Goal: Task Accomplishment & Management: Manage account settings

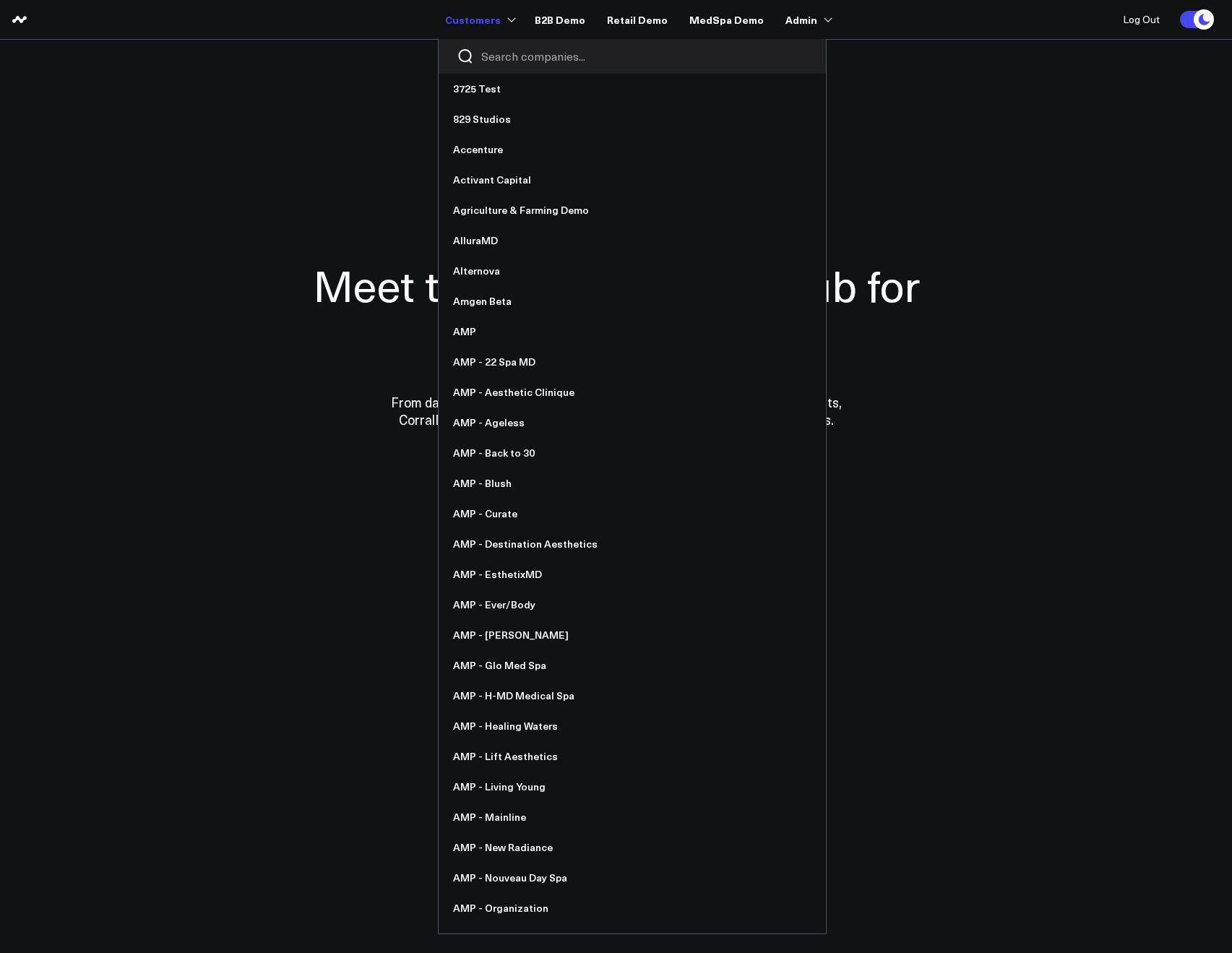
click at [502, 59] on input "Search companies input" at bounding box center [645, 56] width 327 height 16
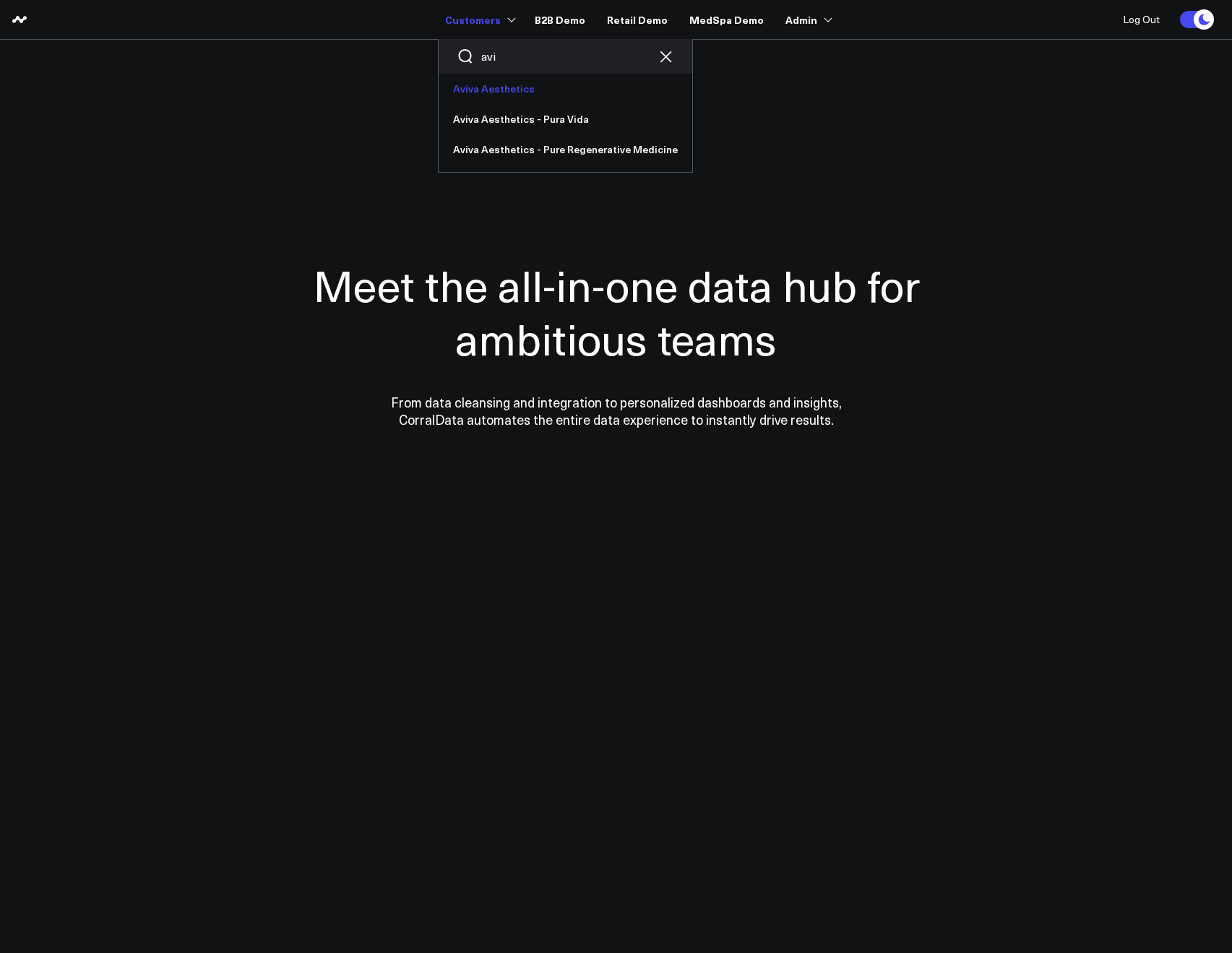
type input "avi"
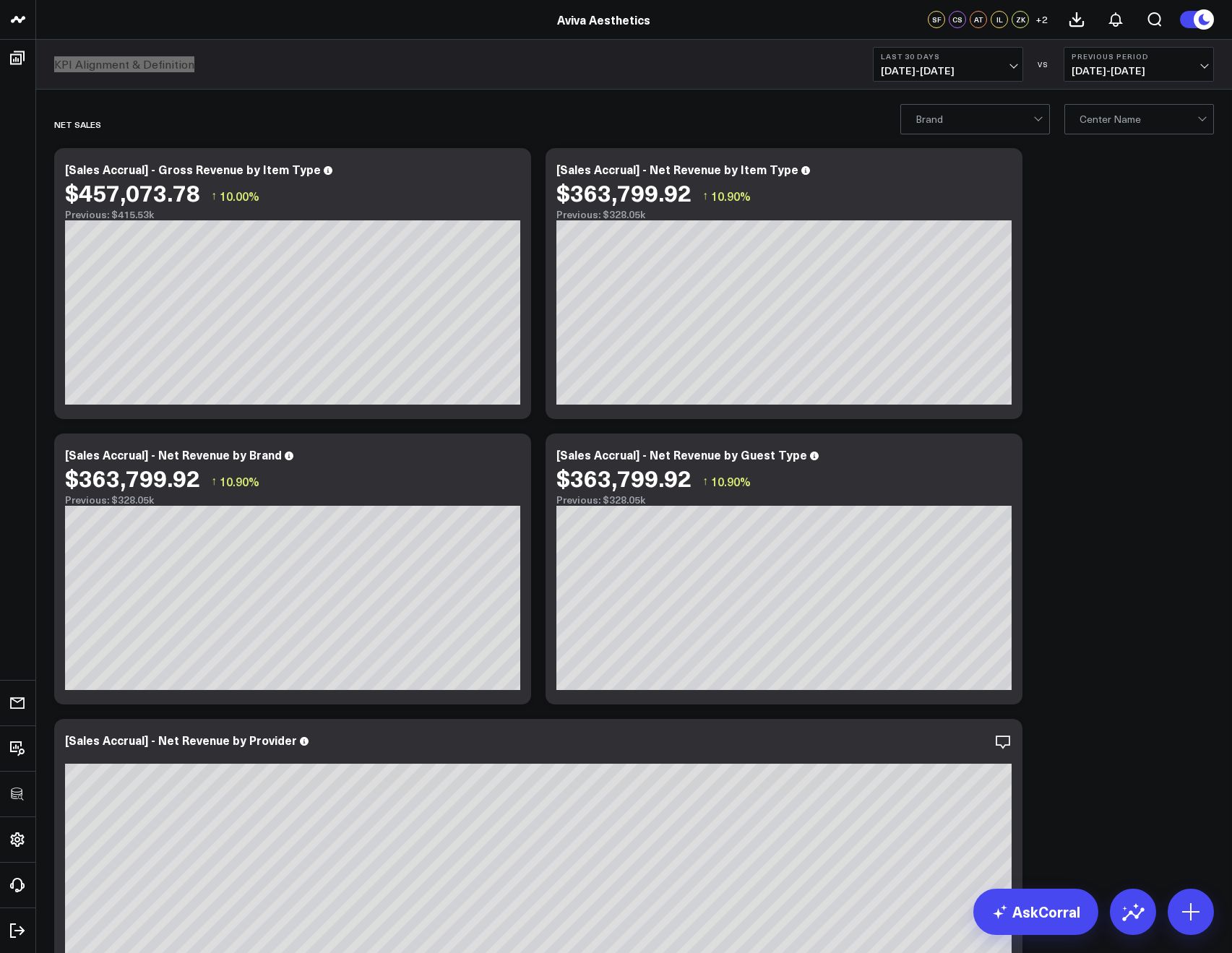
copy link "KPI Alignment & Definition"
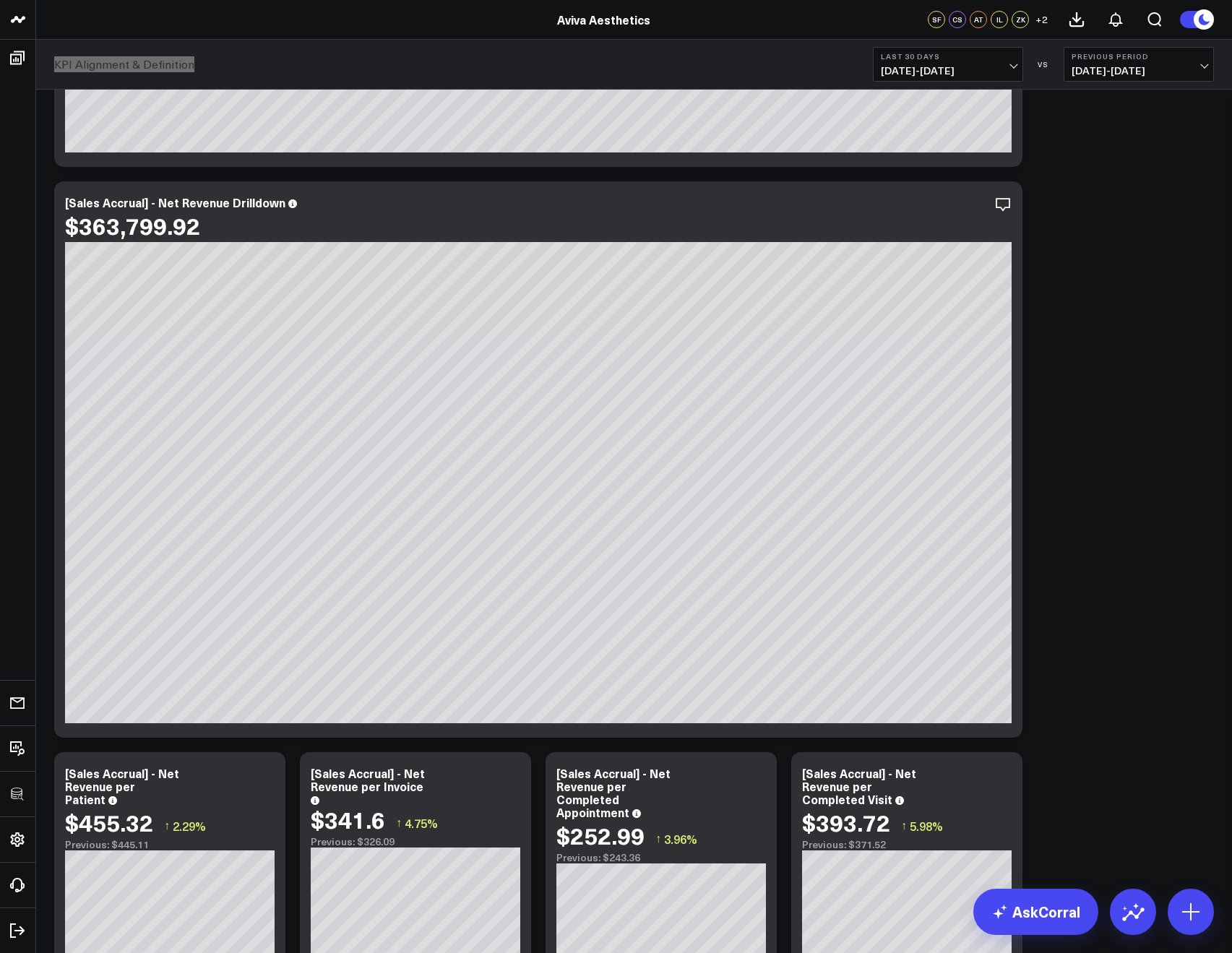
scroll to position [743, 0]
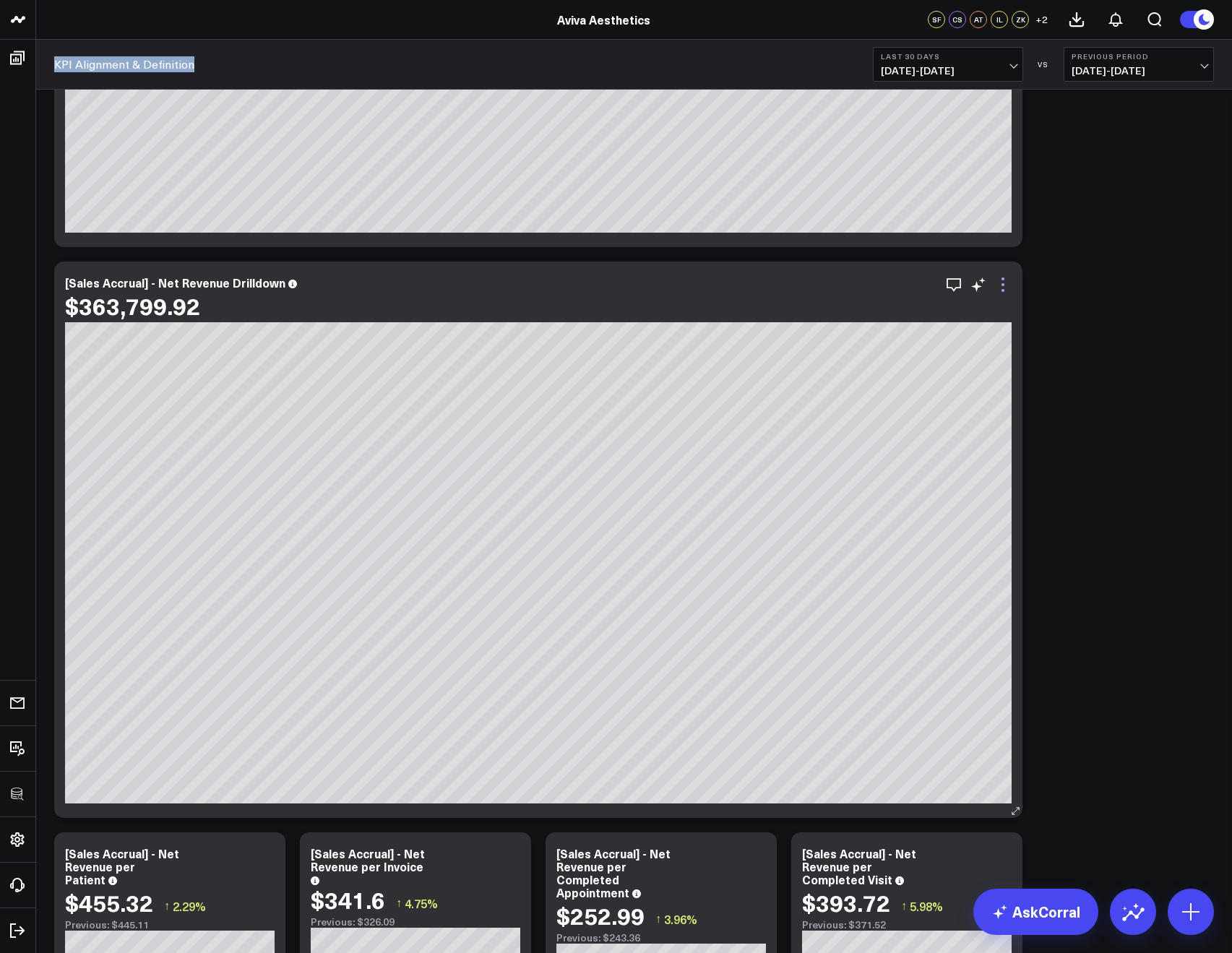
click at [1005, 292] on icon at bounding box center [1002, 284] width 17 height 17
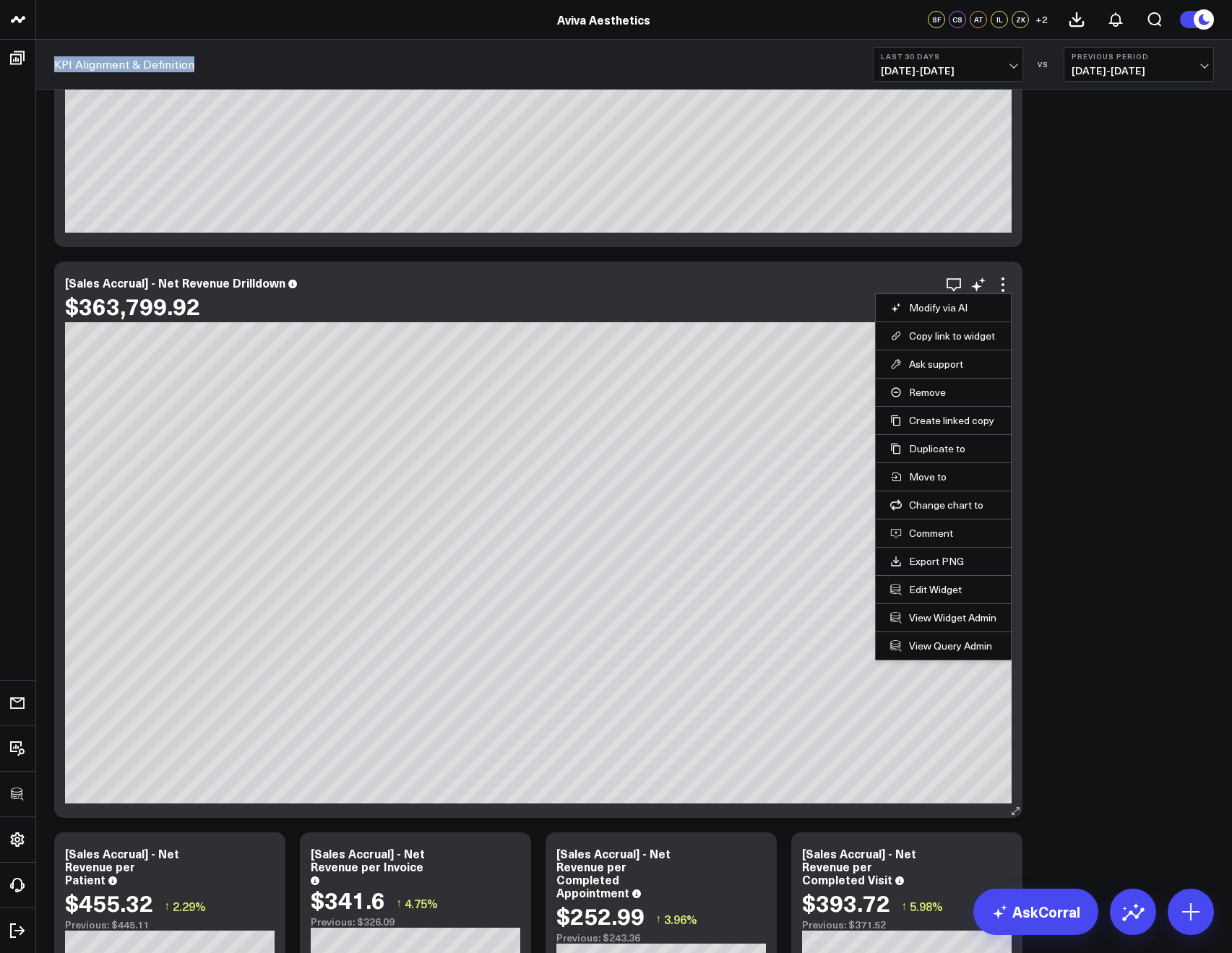
click at [942, 278] on div "[Sales Accrual] - Net Revenue Drilldown" at bounding box center [538, 283] width 947 height 13
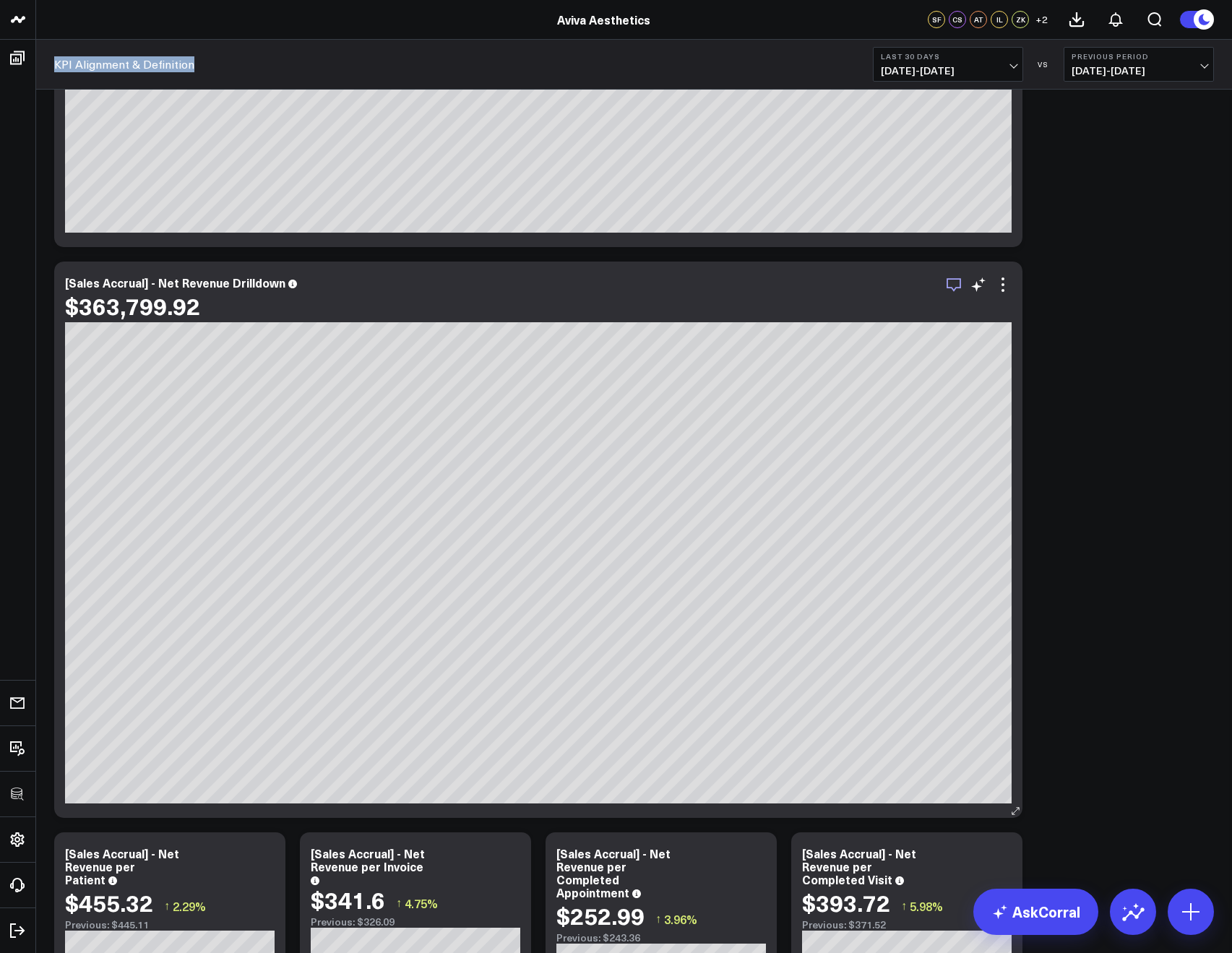
click at [951, 282] on icon "button" at bounding box center [953, 284] width 17 height 17
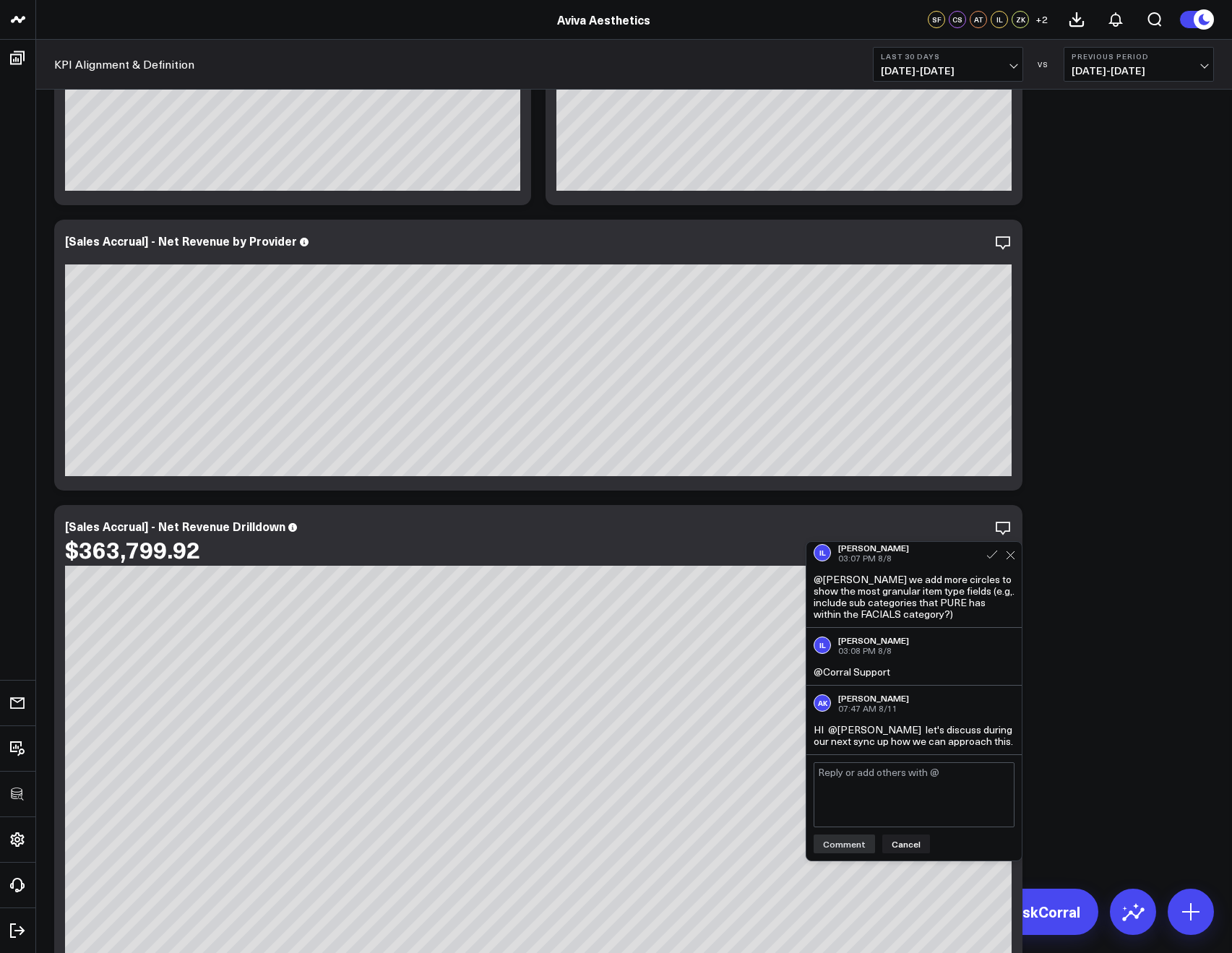
scroll to position [389, 0]
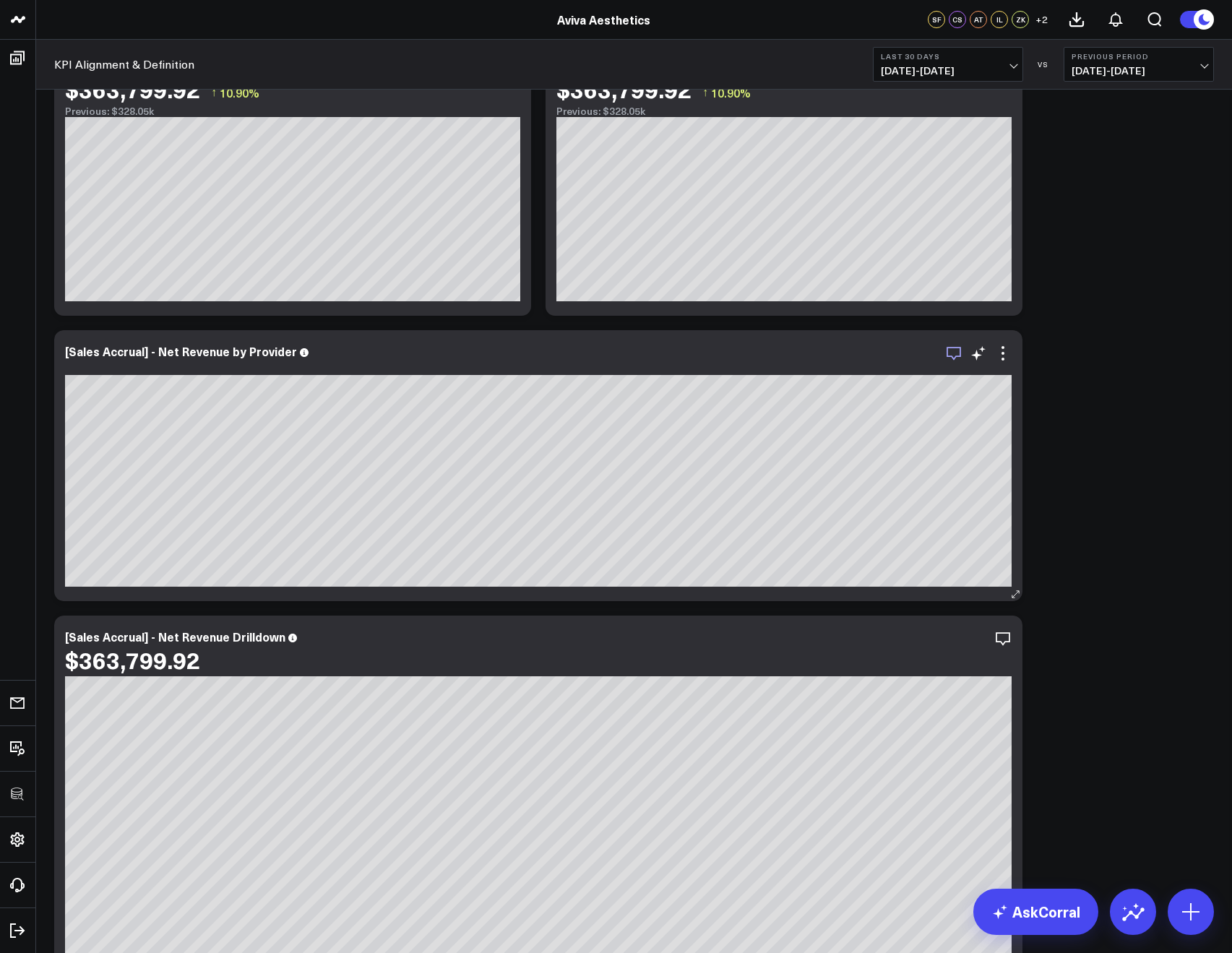
click at [948, 350] on icon "button" at bounding box center [953, 353] width 17 height 17
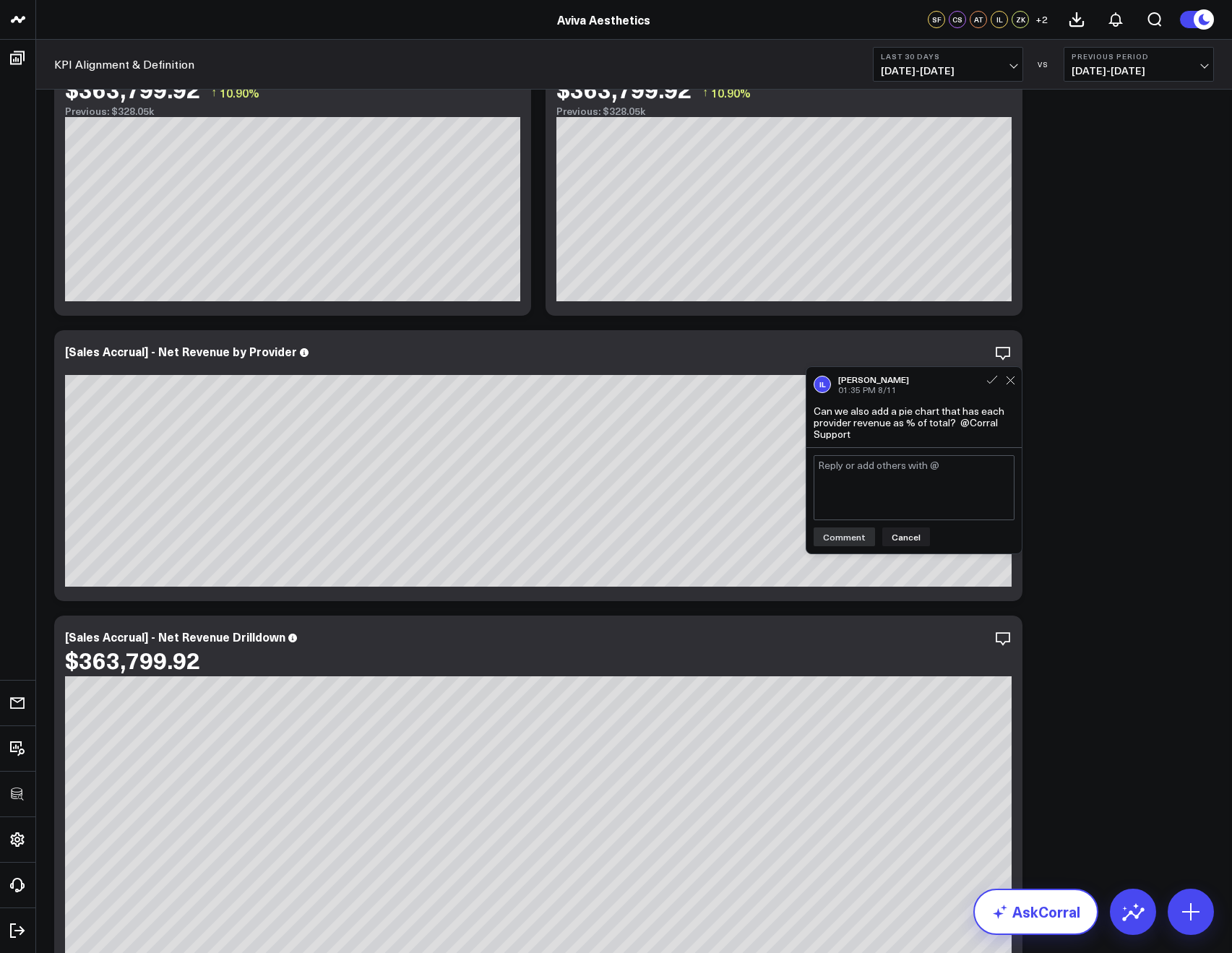
click at [1016, 921] on link "AskCorral" at bounding box center [1036, 912] width 125 height 46
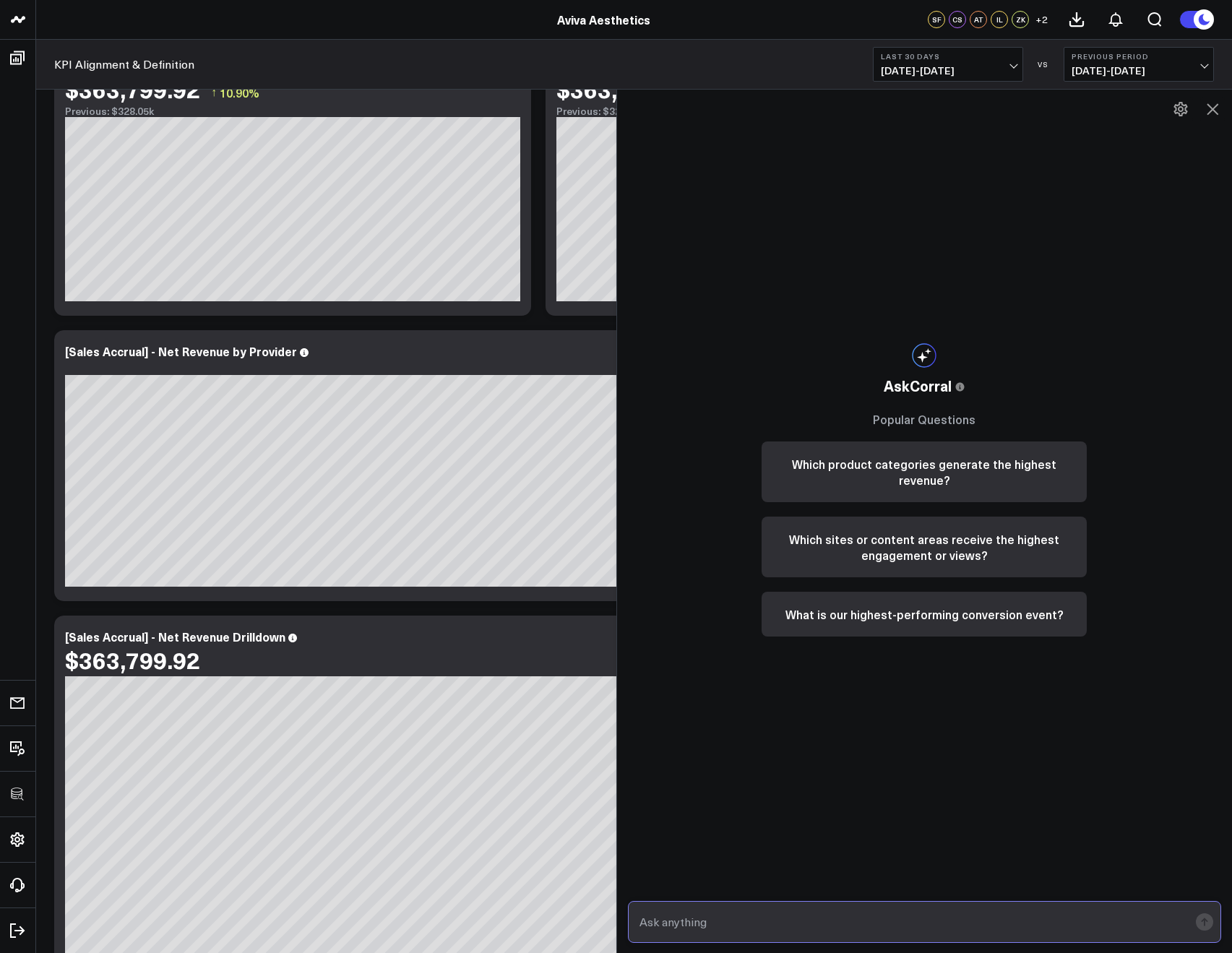
click at [890, 922] on input "text" at bounding box center [913, 922] width 554 height 26
type input "create a widget for net revenue by provider as percent of total"
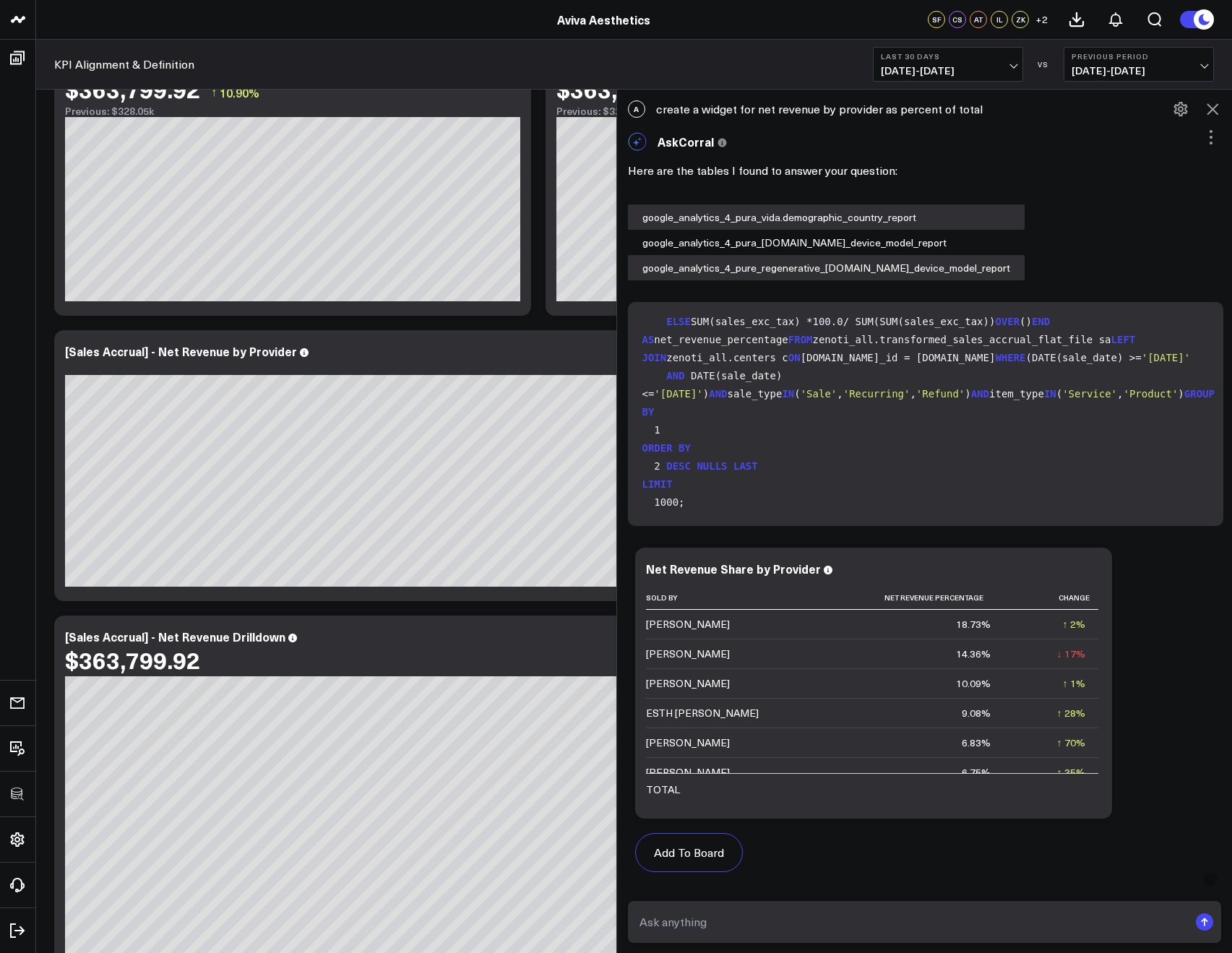
scroll to position [201, 0]
click at [1214, 108] on icon at bounding box center [1213, 109] width 12 height 12
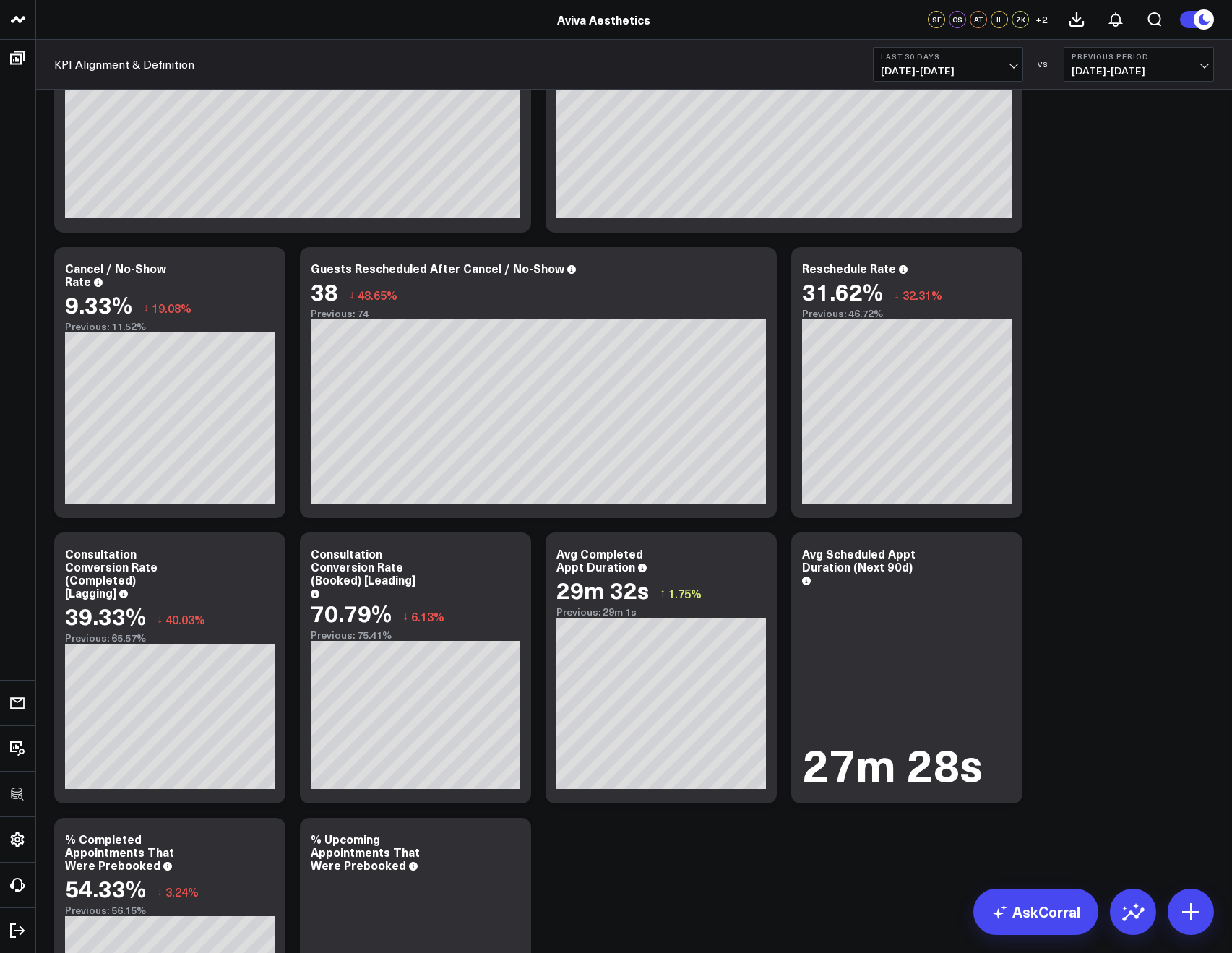
scroll to position [3152, 0]
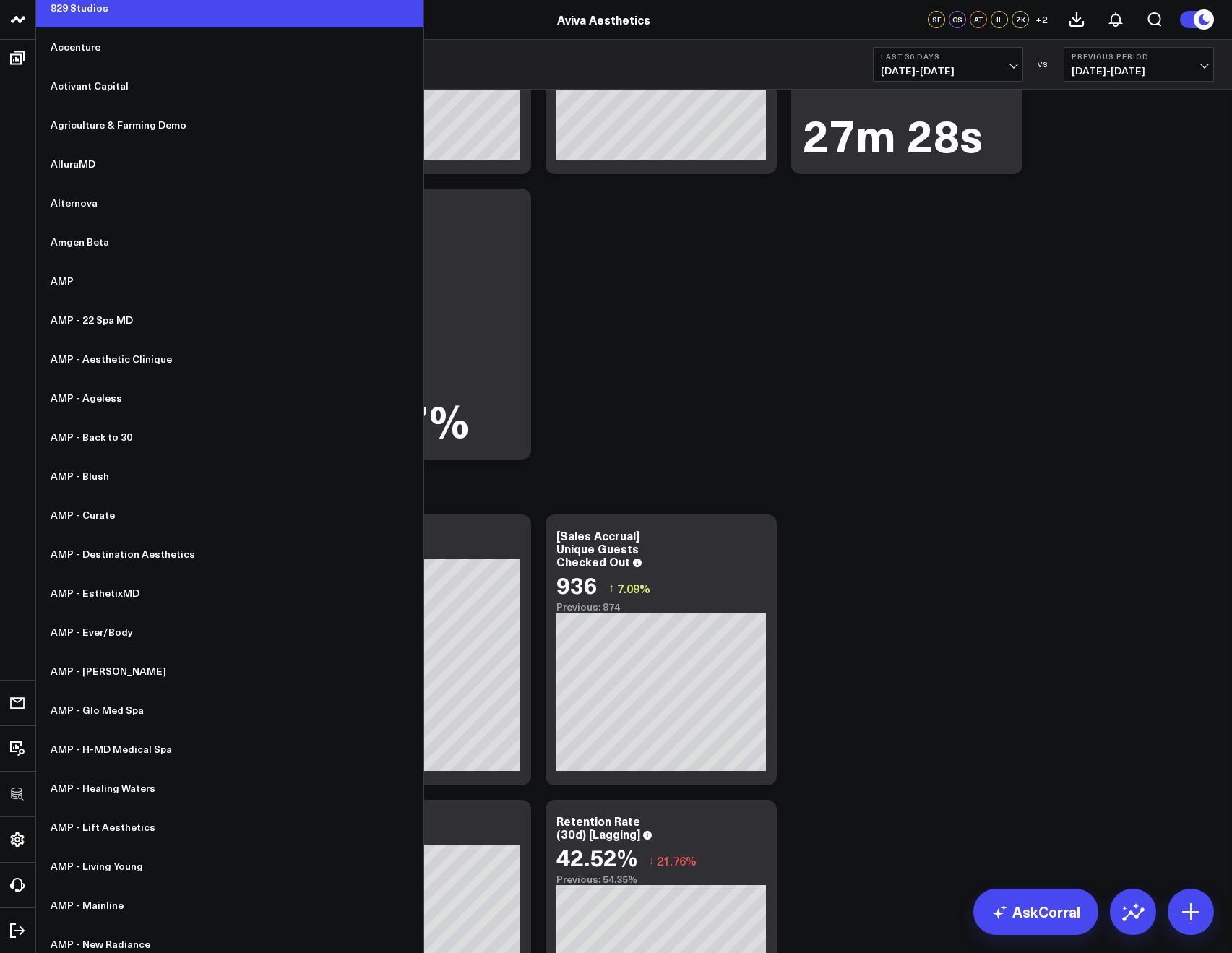
scroll to position [0, 0]
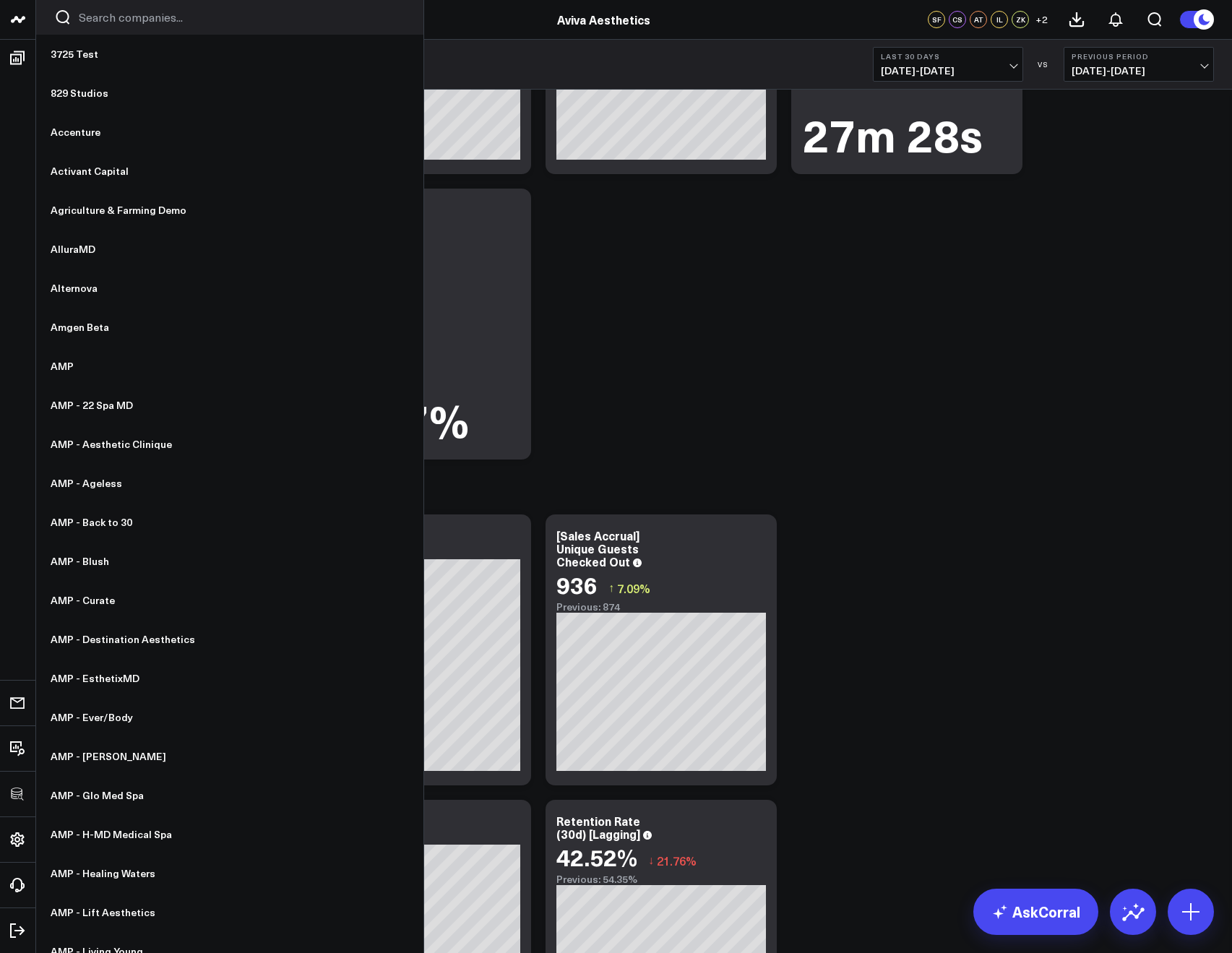
click at [92, 23] on input "Search companies input" at bounding box center [242, 17] width 327 height 16
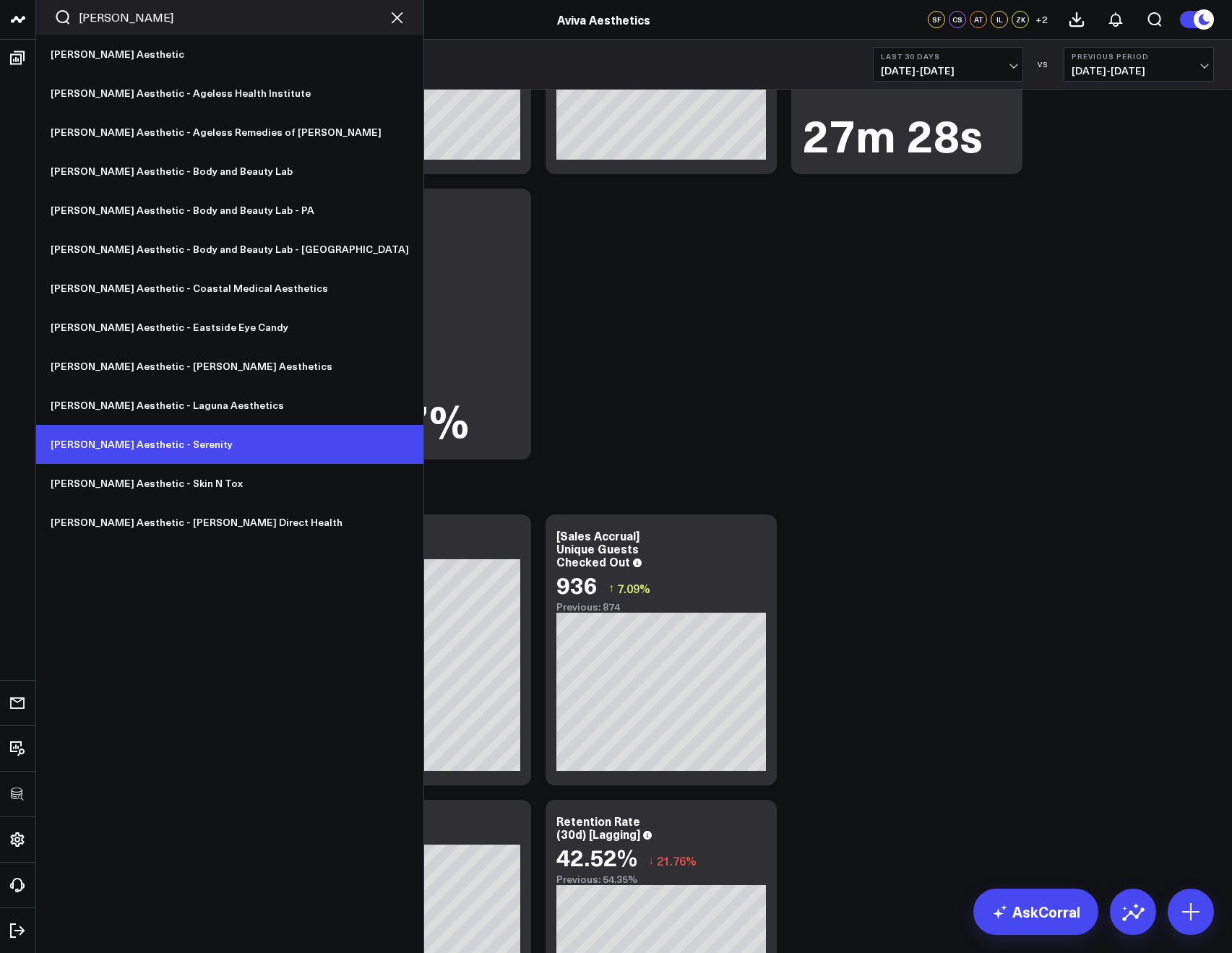
type input "annie"
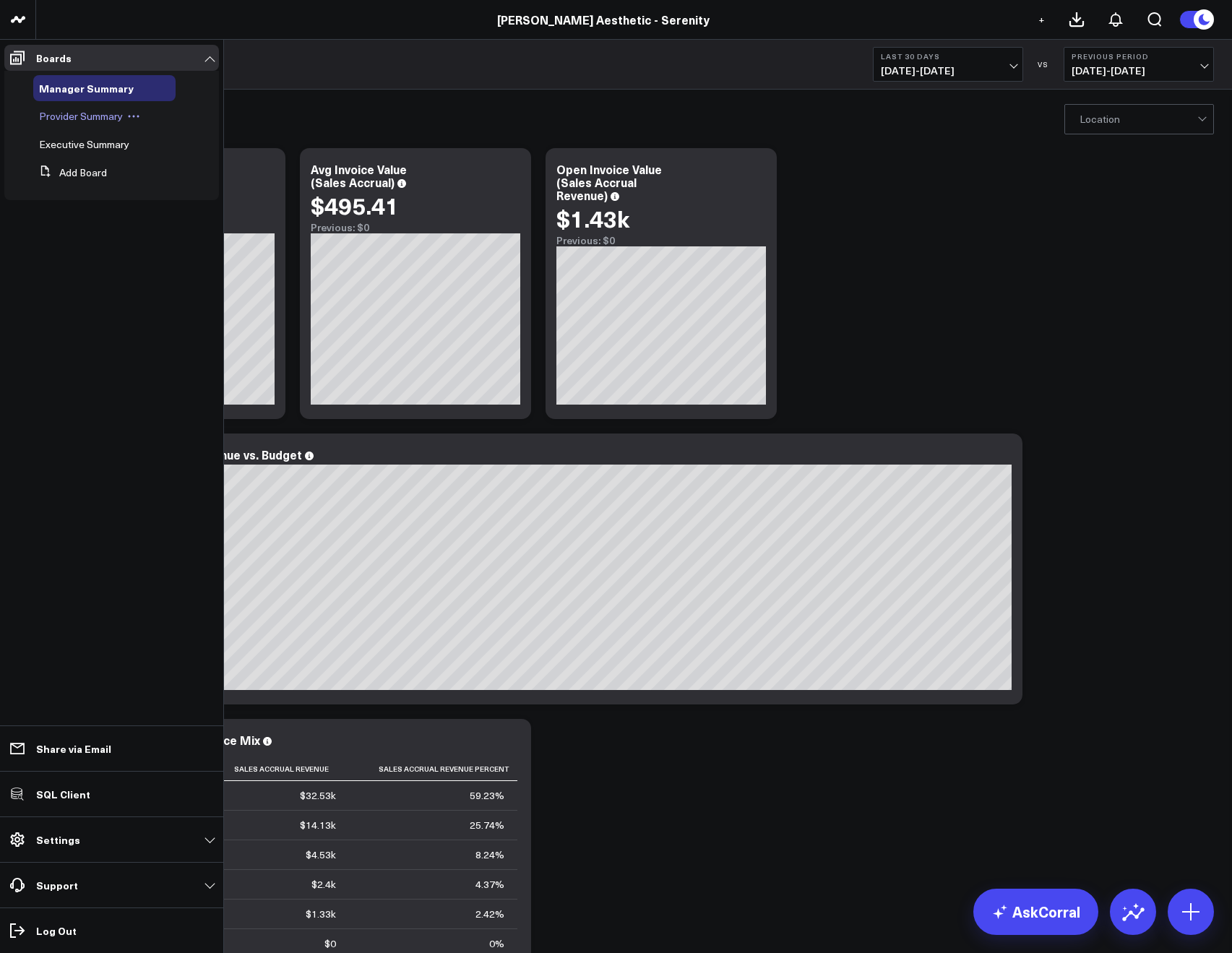
click at [65, 117] on span "Provider Summary" at bounding box center [80, 116] width 84 height 14
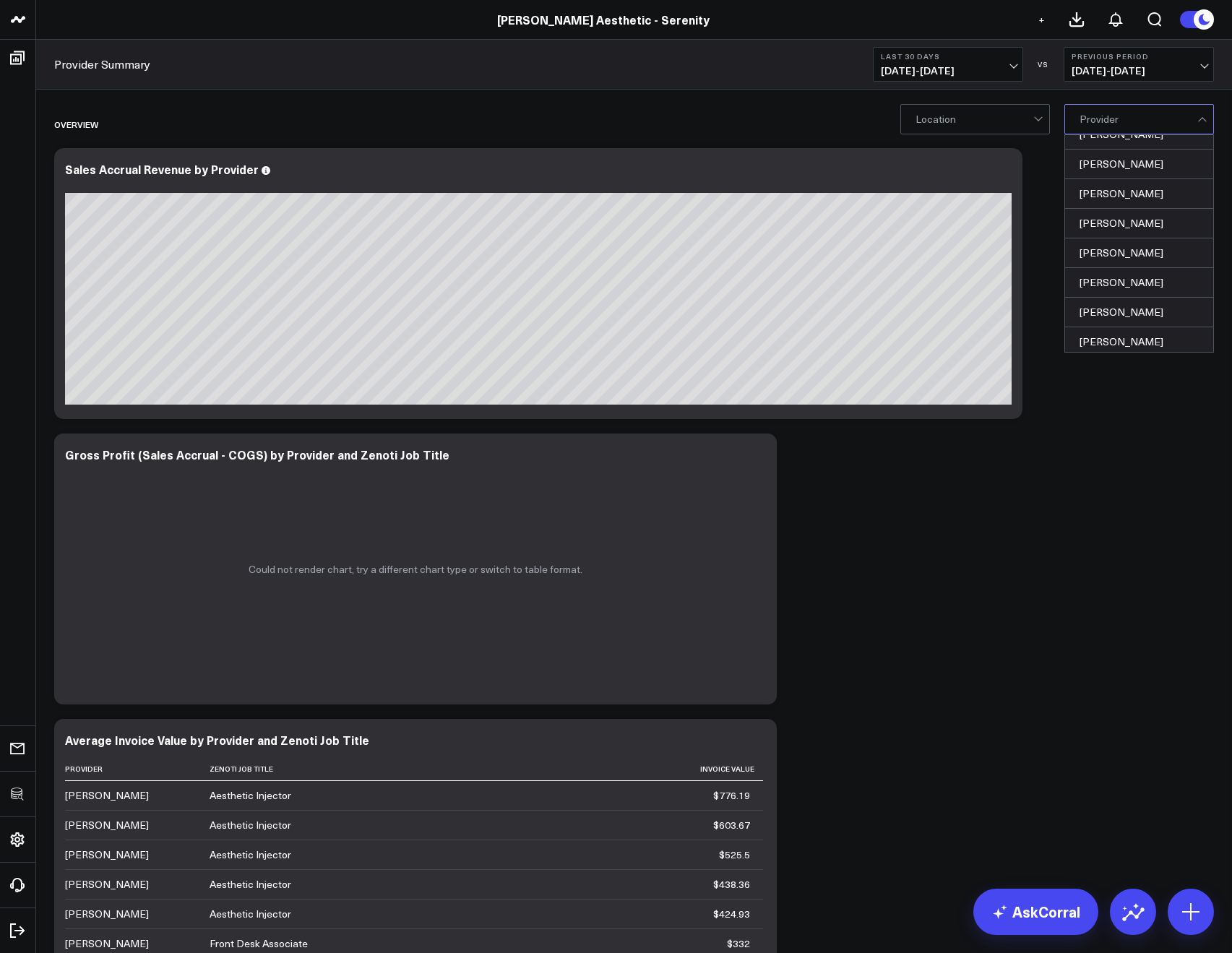
scroll to position [623, 0]
click at [555, 109] on div "Overview" at bounding box center [551, 124] width 994 height 33
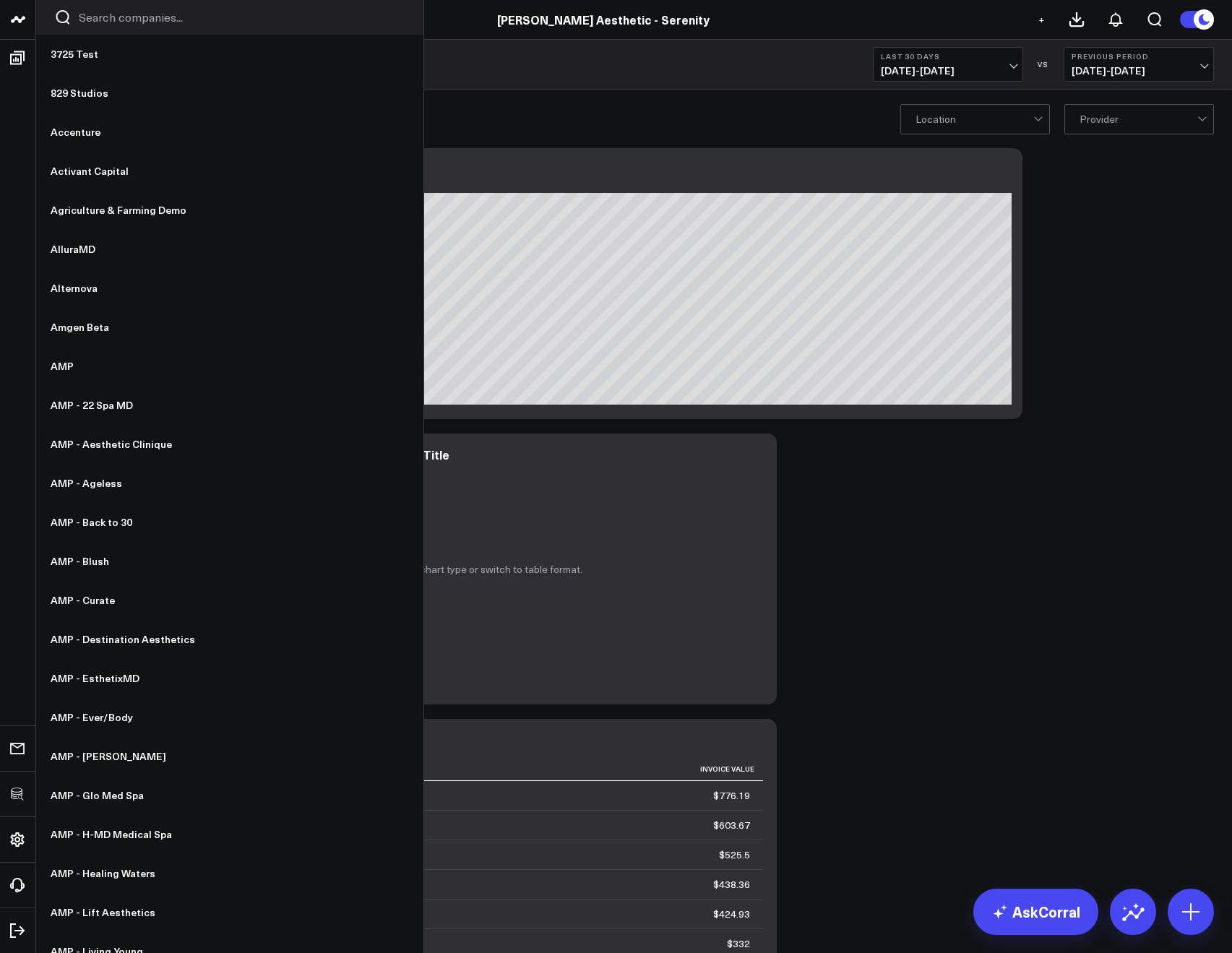
click at [100, 25] on input "Search companies input" at bounding box center [242, 17] width 327 height 16
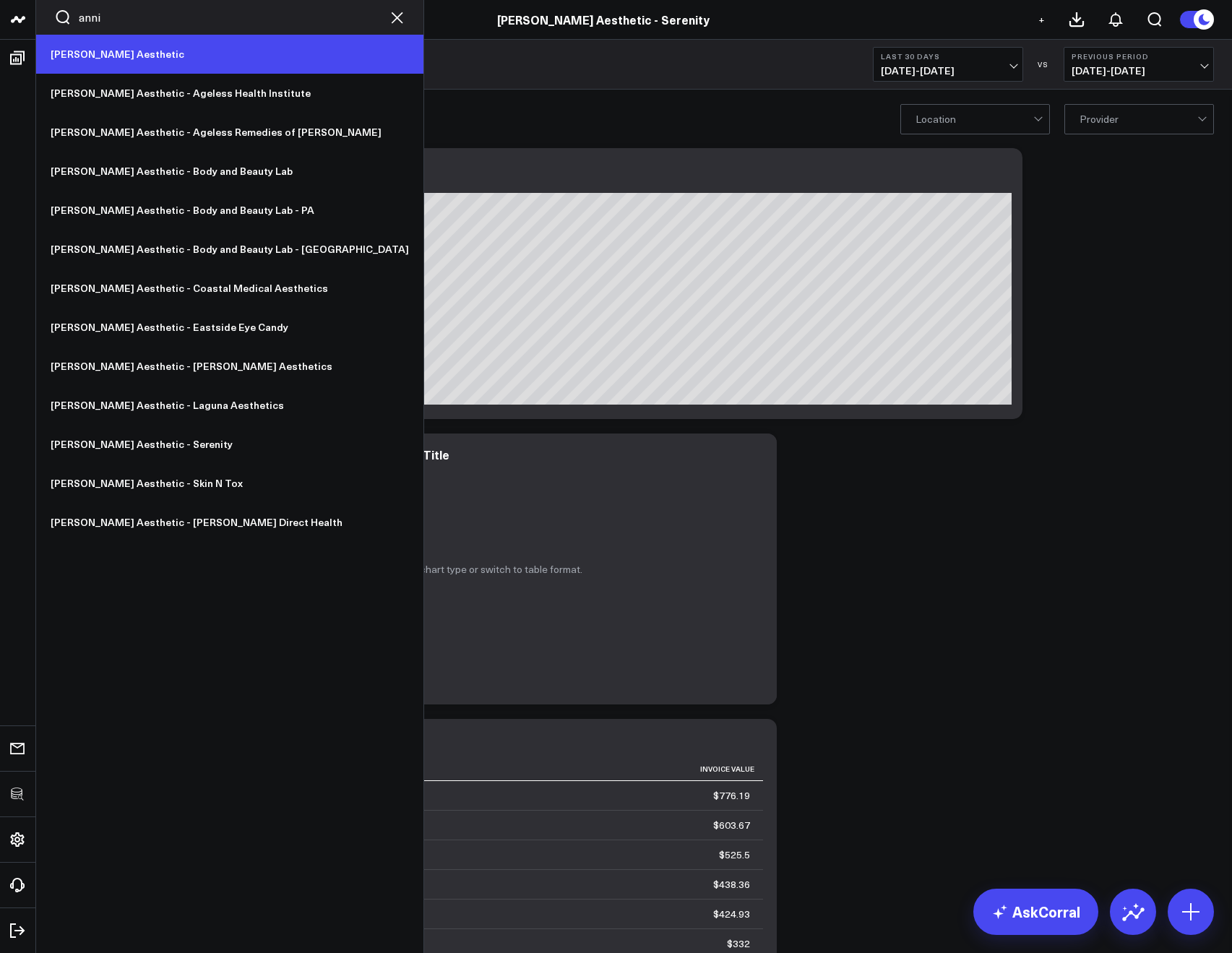
type input "anni"
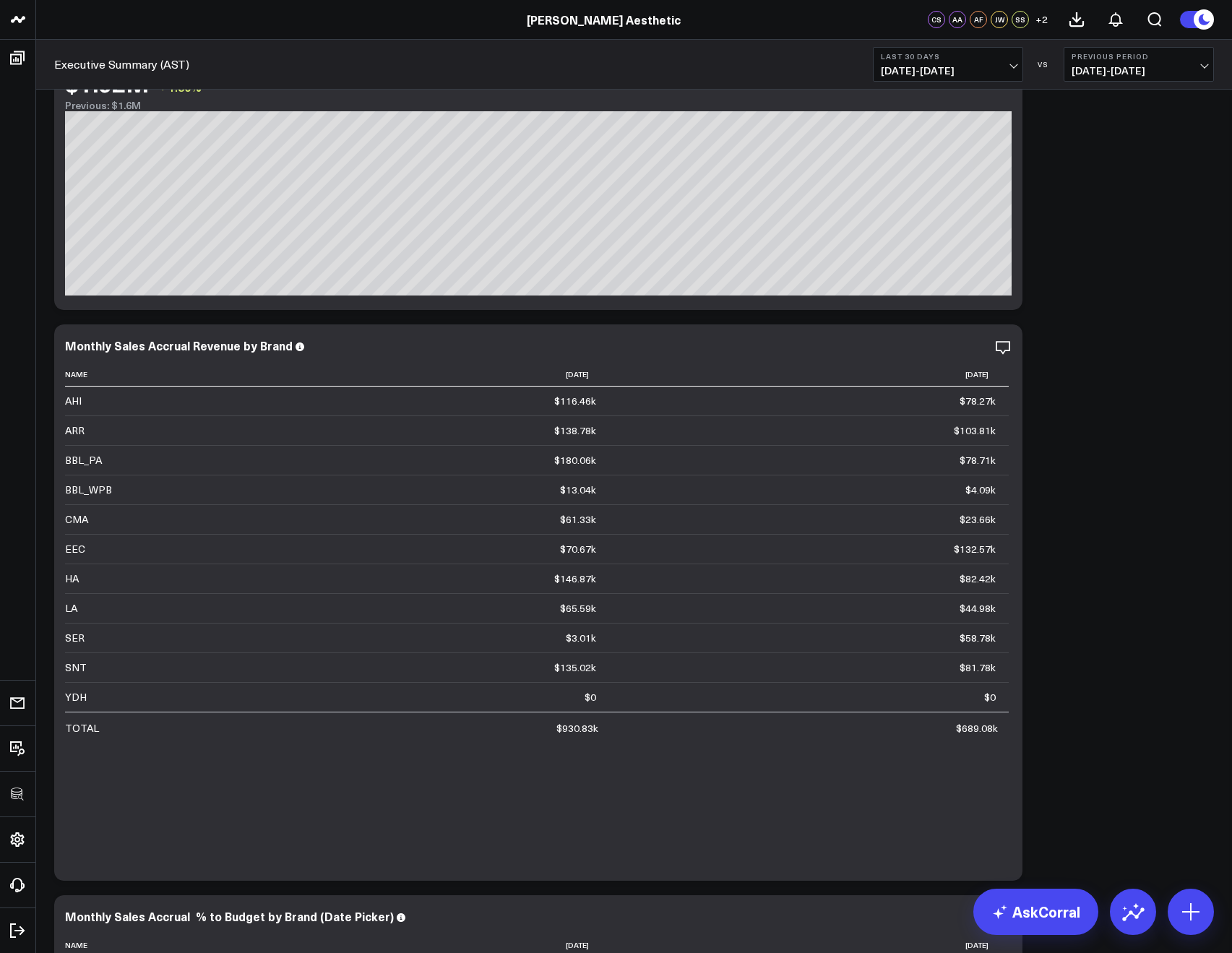
scroll to position [664, 0]
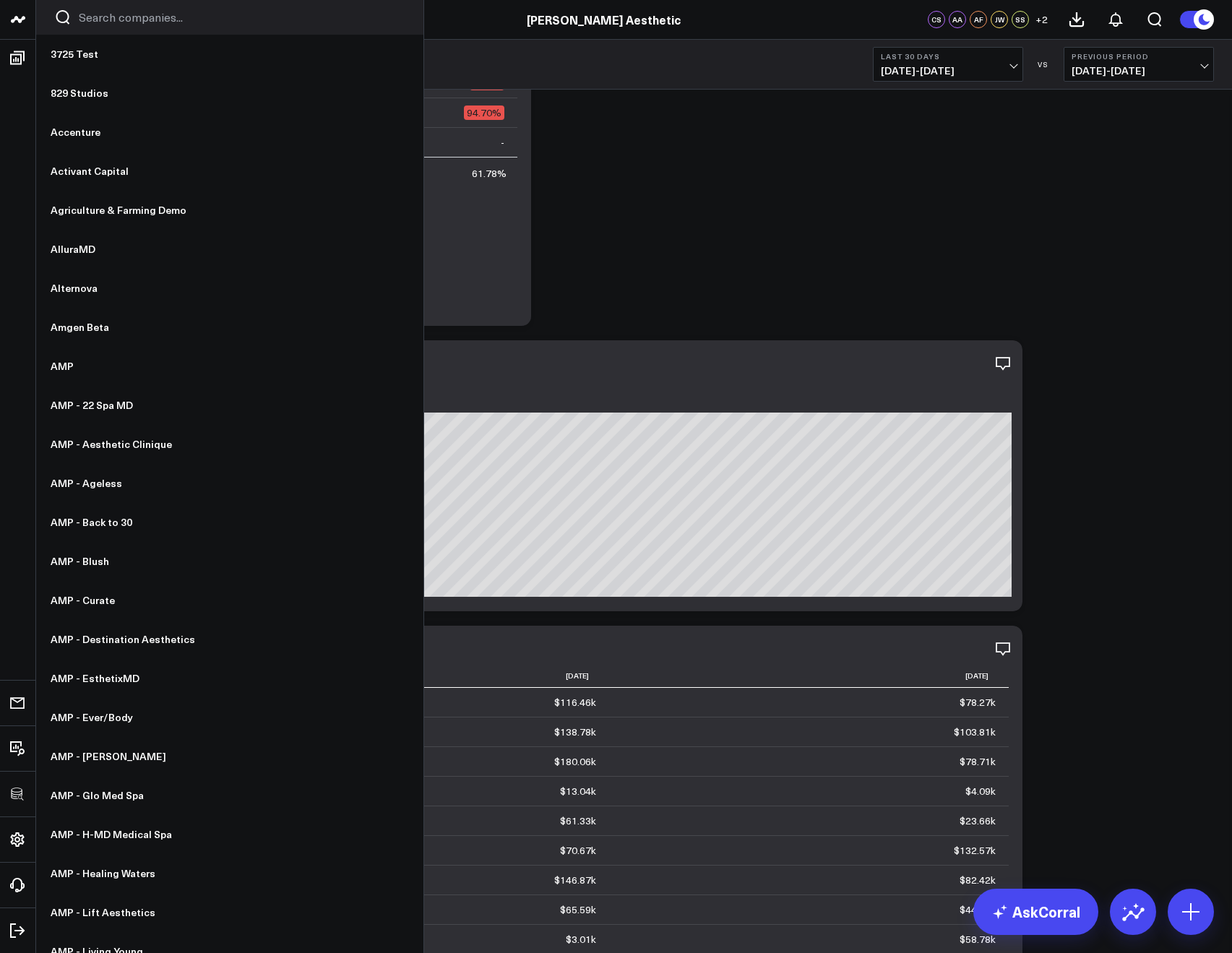
click at [121, 27] on div at bounding box center [230, 17] width 387 height 35
click at [115, 26] on div at bounding box center [230, 17] width 387 height 35
click at [108, 22] on input "Search companies input" at bounding box center [242, 17] width 327 height 16
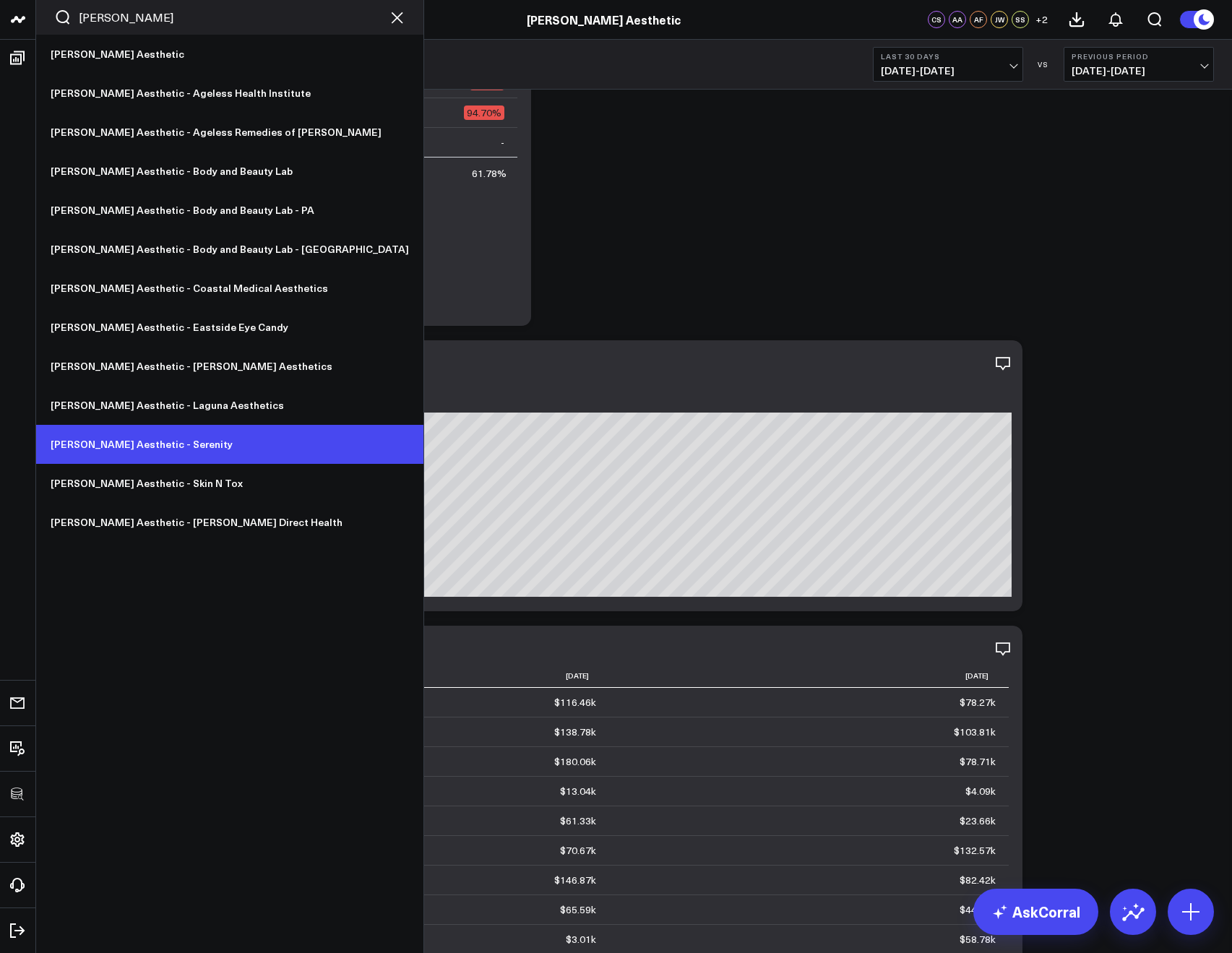
type input "annie"
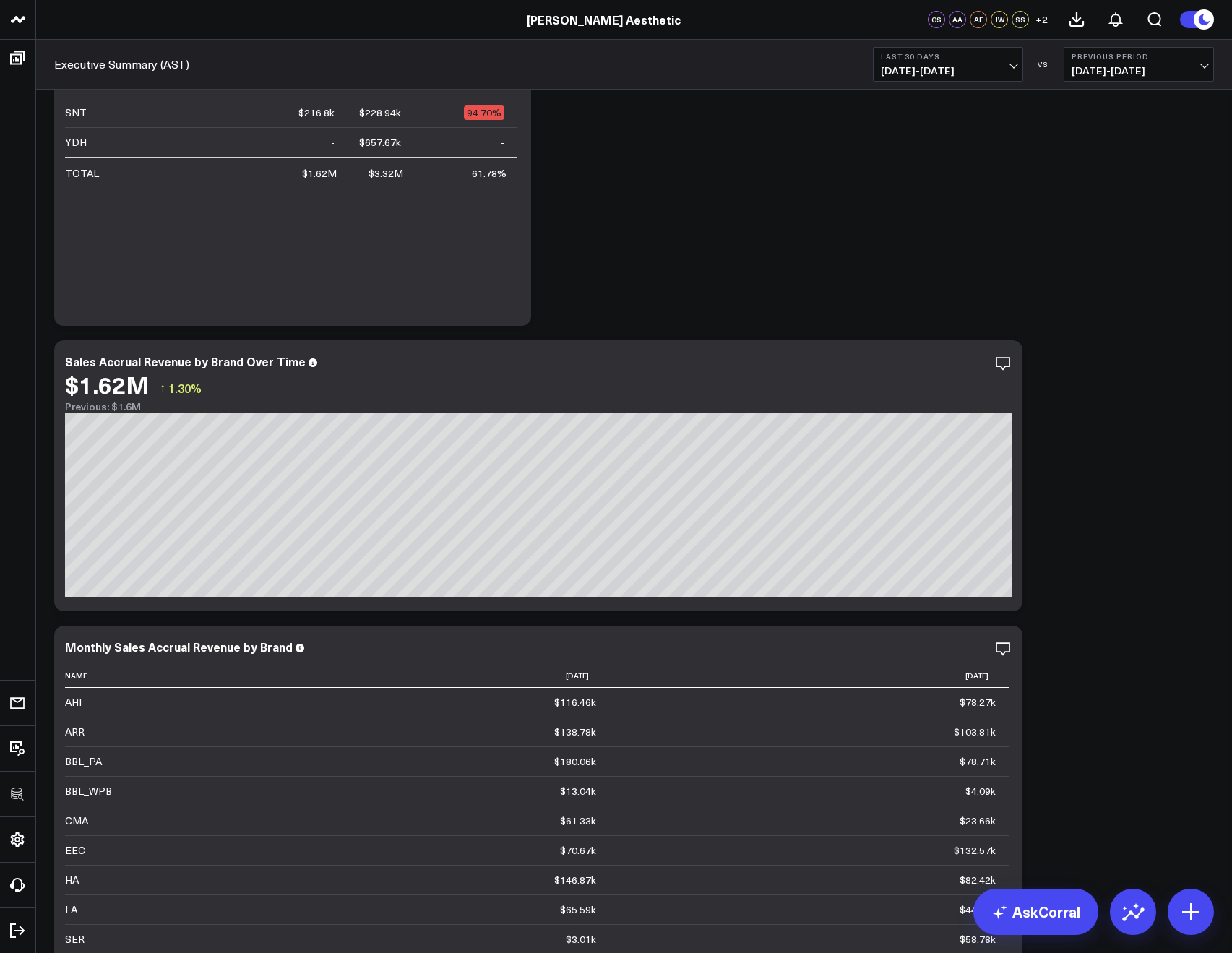
scroll to position [667, 0]
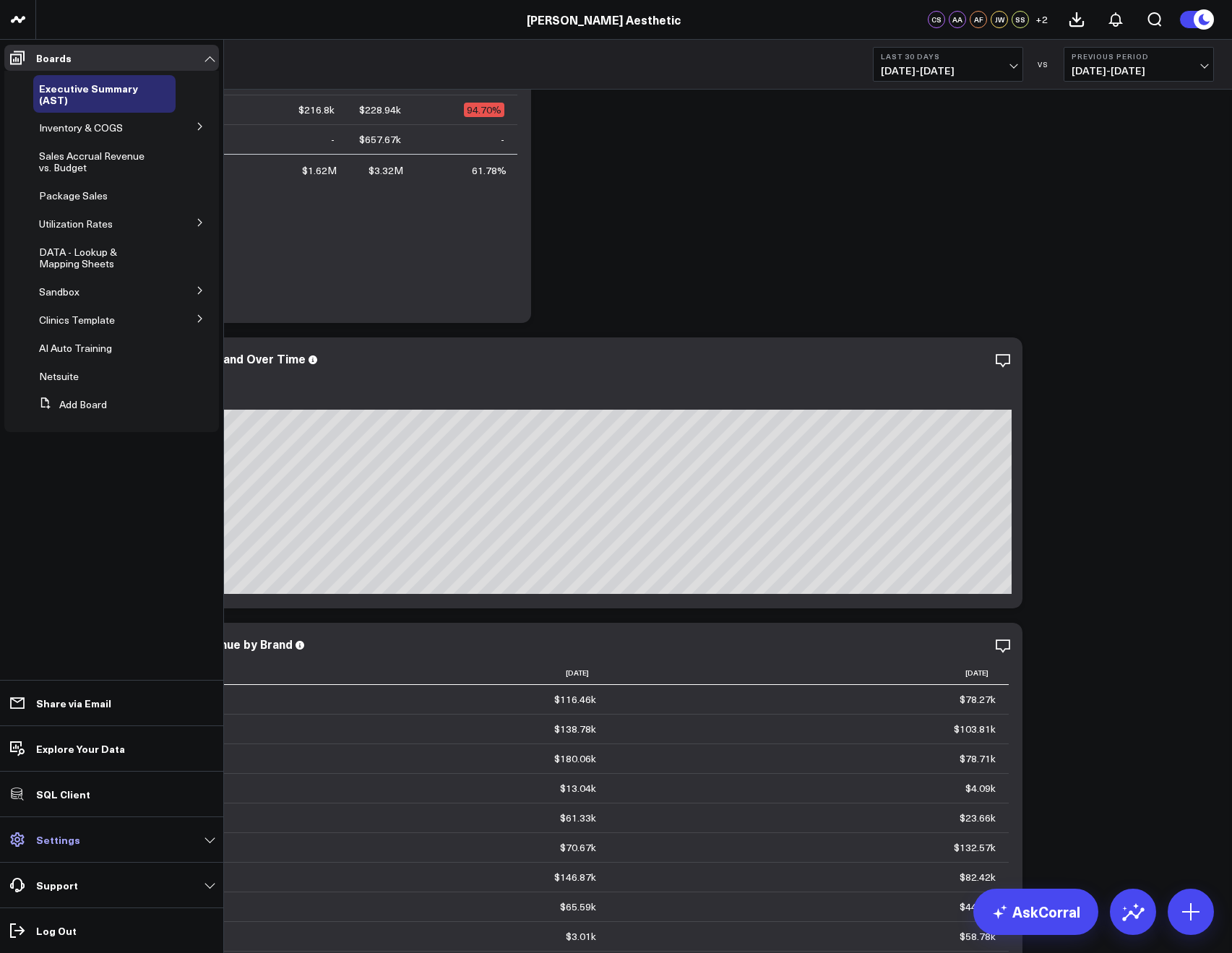
click at [65, 842] on p "Settings" at bounding box center [58, 839] width 44 height 12
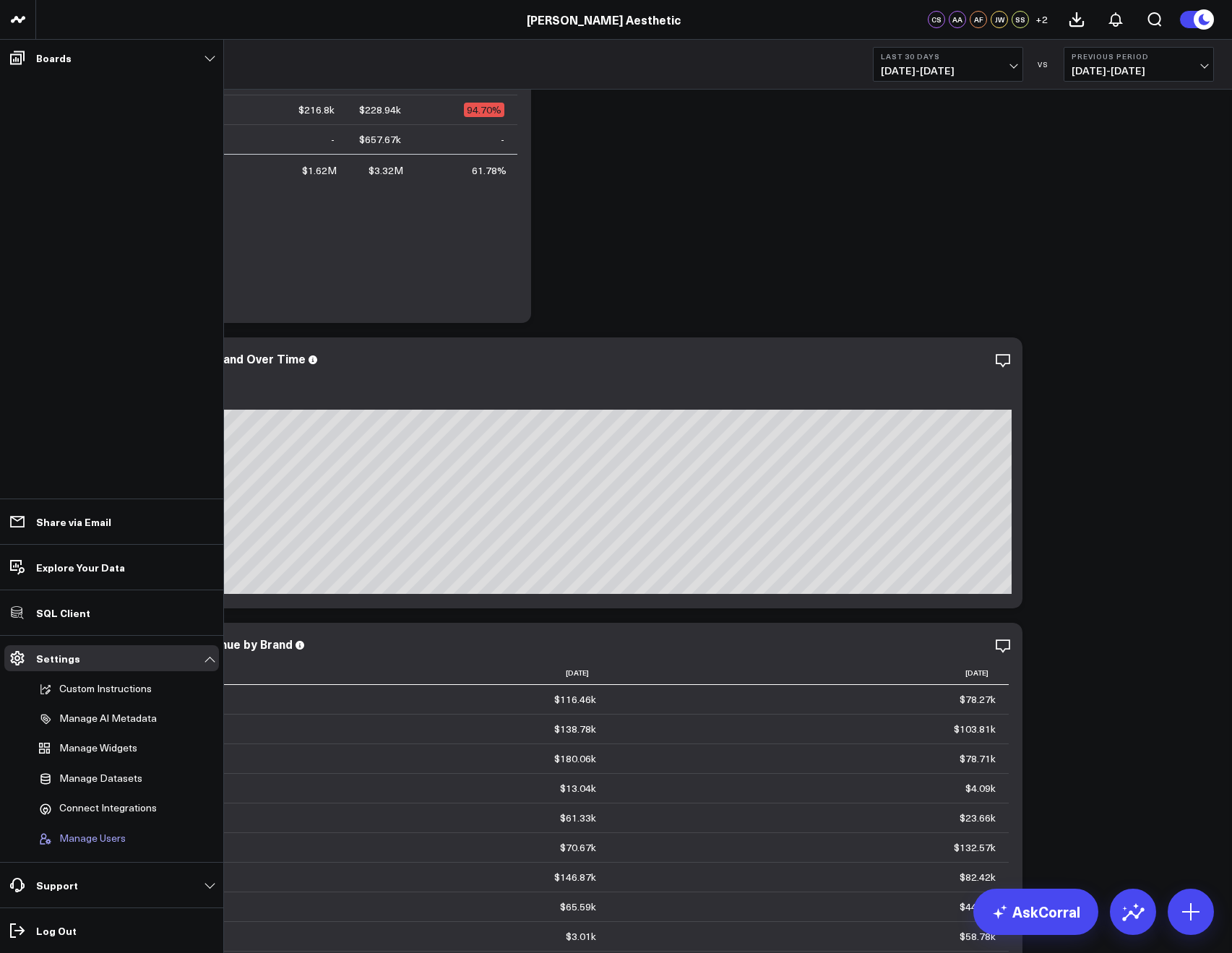
click at [70, 829] on button "Manage Users" at bounding box center [80, 838] width 93 height 27
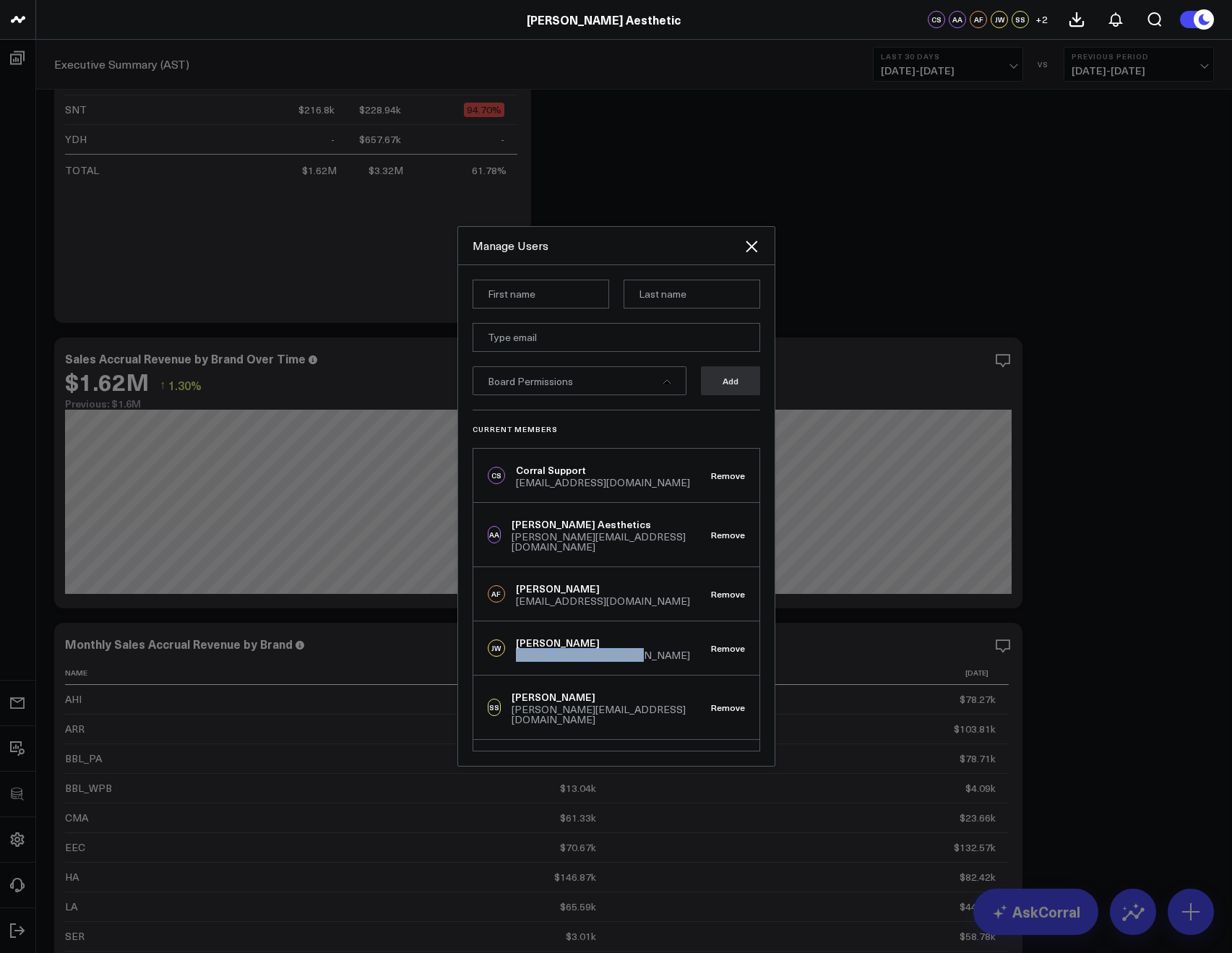
drag, startPoint x: 512, startPoint y: 645, endPoint x: 631, endPoint y: 648, distance: 119.0
click at [631, 648] on div "JW JP Wartman jp@annieaesthetic.com Remove" at bounding box center [616, 648] width 286 height 54
copy div "jp@annieaesthetic.com"
click at [520, 636] on div "JP Wartman" at bounding box center [603, 642] width 174 height 14
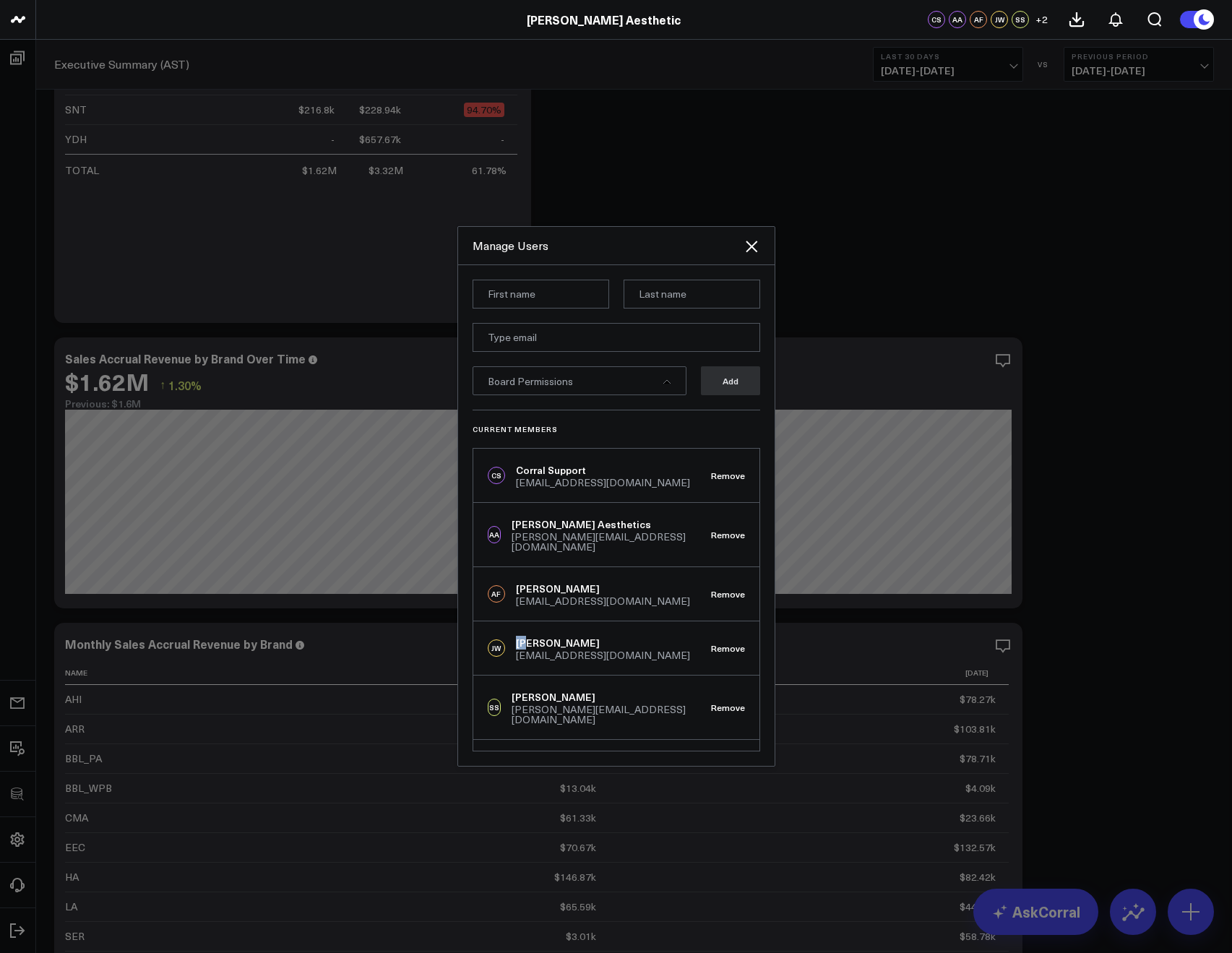
copy div "JP"
click at [556, 636] on div "JP Wartman" at bounding box center [603, 642] width 174 height 14
copy div "Wartman"
click at [526, 582] on div "Allie Fleischer" at bounding box center [603, 588] width 174 height 14
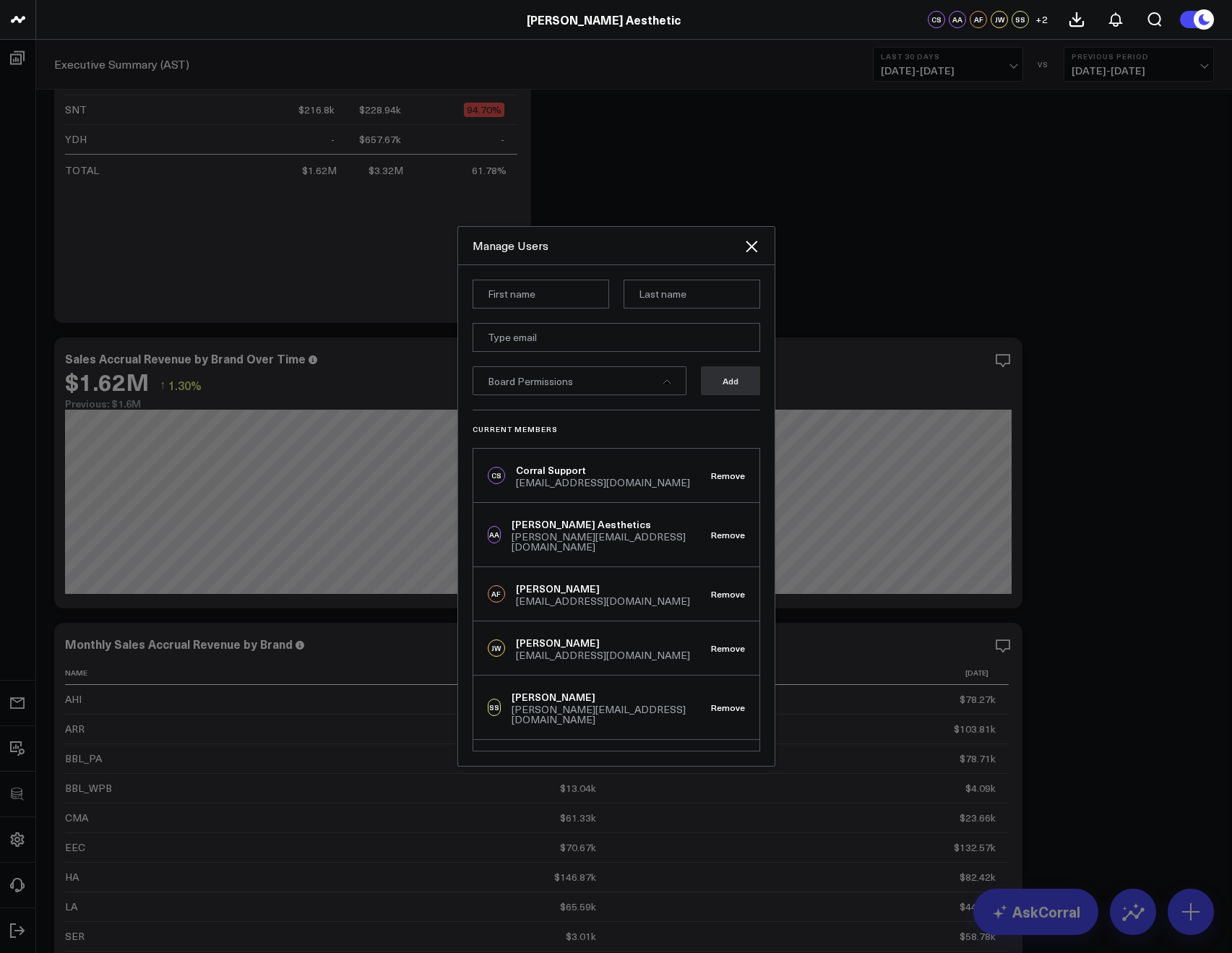
click at [525, 582] on div "Allie Fleischer" at bounding box center [603, 588] width 174 height 14
copy div "Allie"
click at [556, 582] on div "Allie Fleischer" at bounding box center [603, 588] width 174 height 14
copy div "Fleischer"
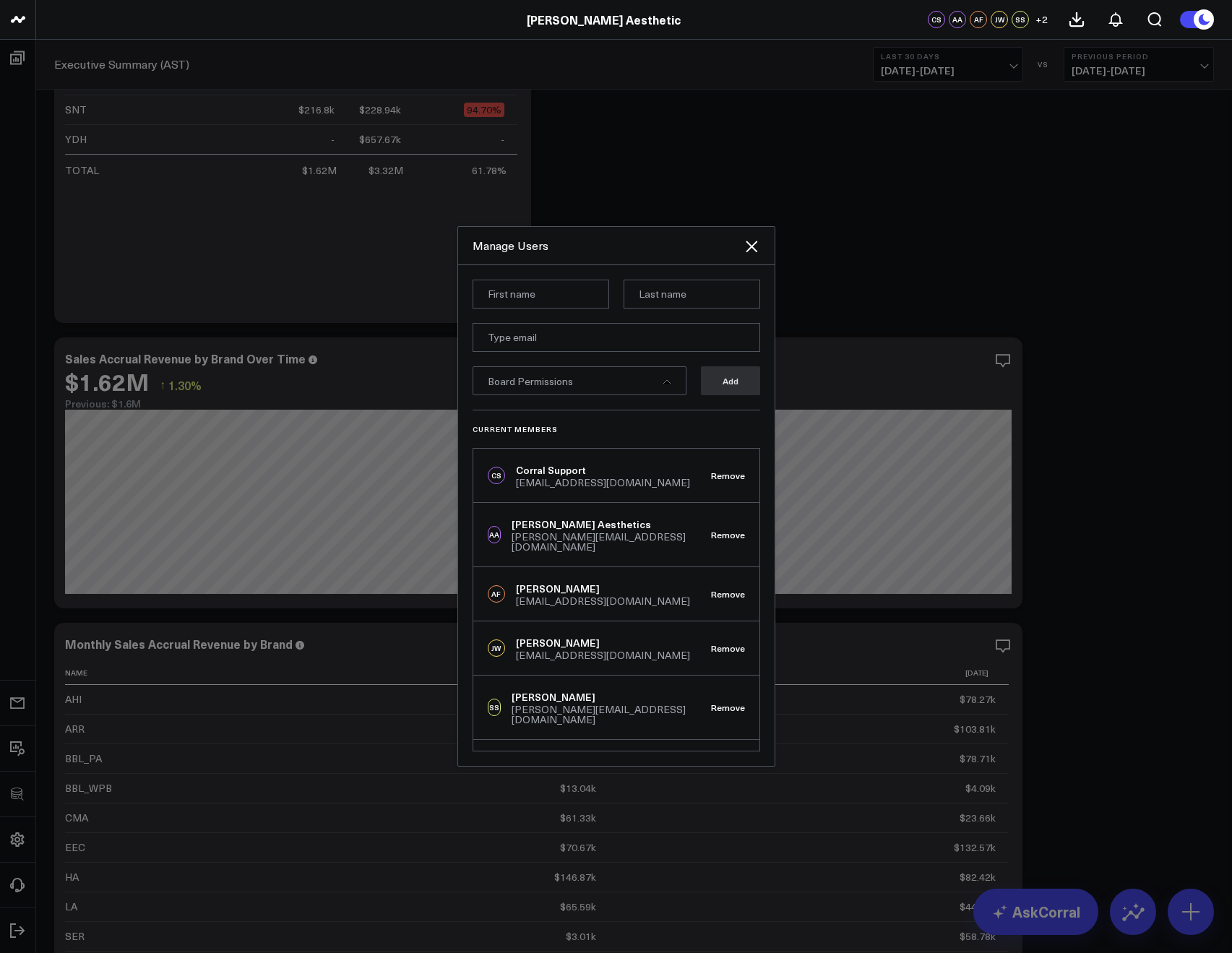
drag, startPoint x: 633, startPoint y: 598, endPoint x: 575, endPoint y: 599, distance: 58.0
click at [575, 599] on div "AF Allie Fleischer allie@annieaesthetic.com Remove" at bounding box center [616, 593] width 286 height 54
drag, startPoint x: 636, startPoint y: 594, endPoint x: 516, endPoint y: 594, distance: 120.0
click at [516, 594] on div "AF Allie Fleischer allie@annieaesthetic.com Remove" at bounding box center [616, 593] width 286 height 54
copy div "allie@annieaesthetic.com"
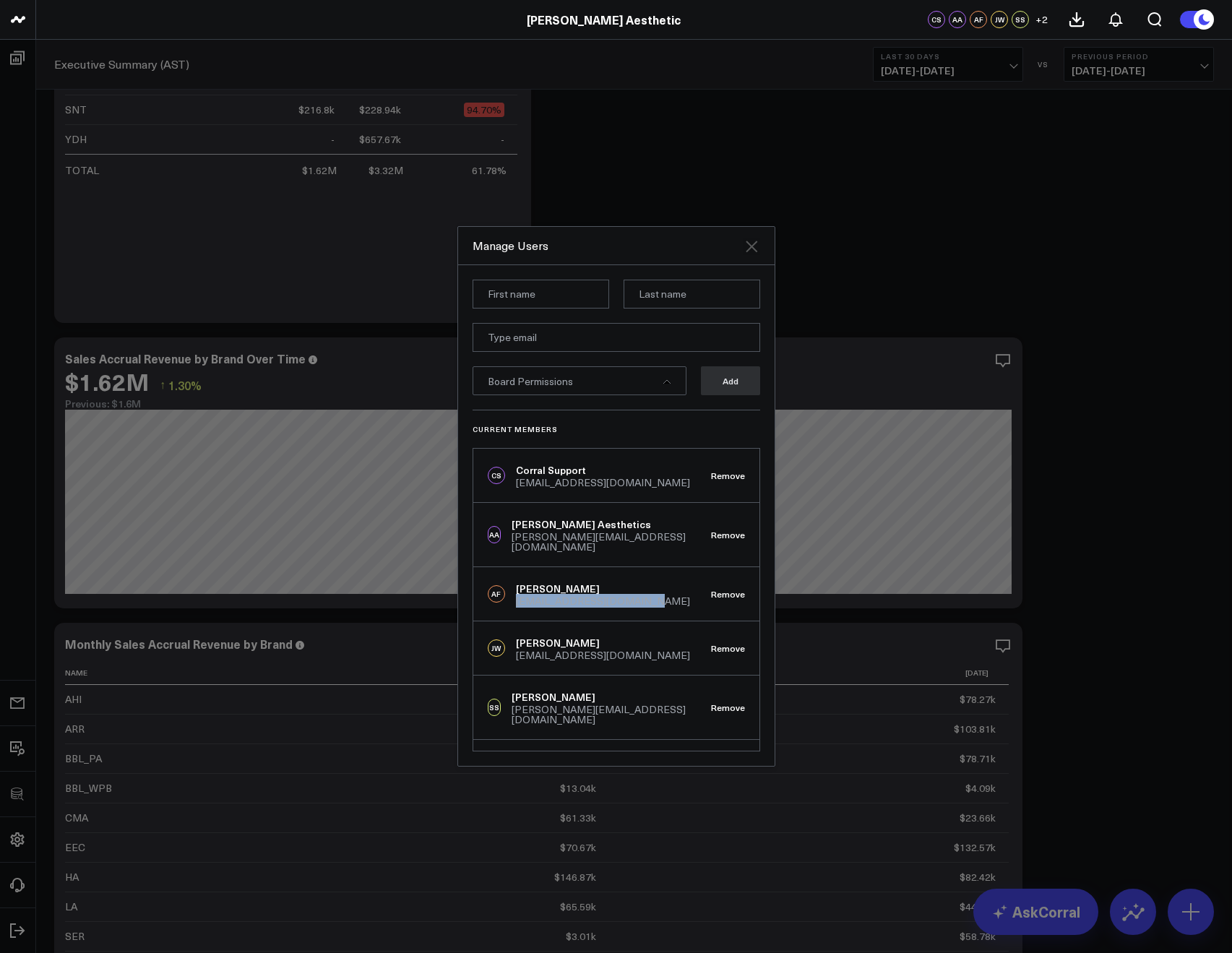
click at [750, 245] on icon at bounding box center [752, 246] width 12 height 12
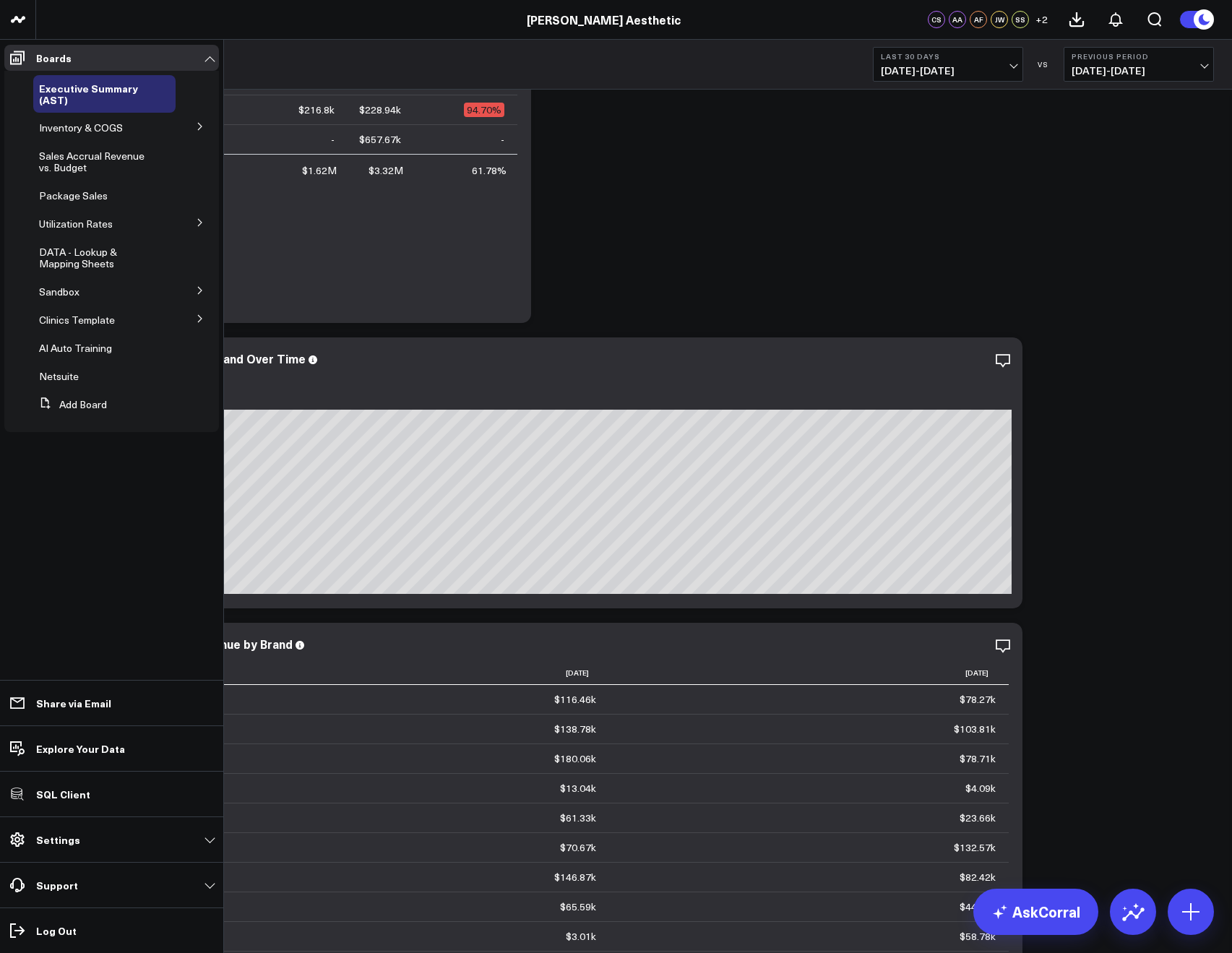
click at [196, 318] on icon at bounding box center [200, 318] width 8 height 8
click at [200, 341] on icon at bounding box center [200, 345] width 8 height 8
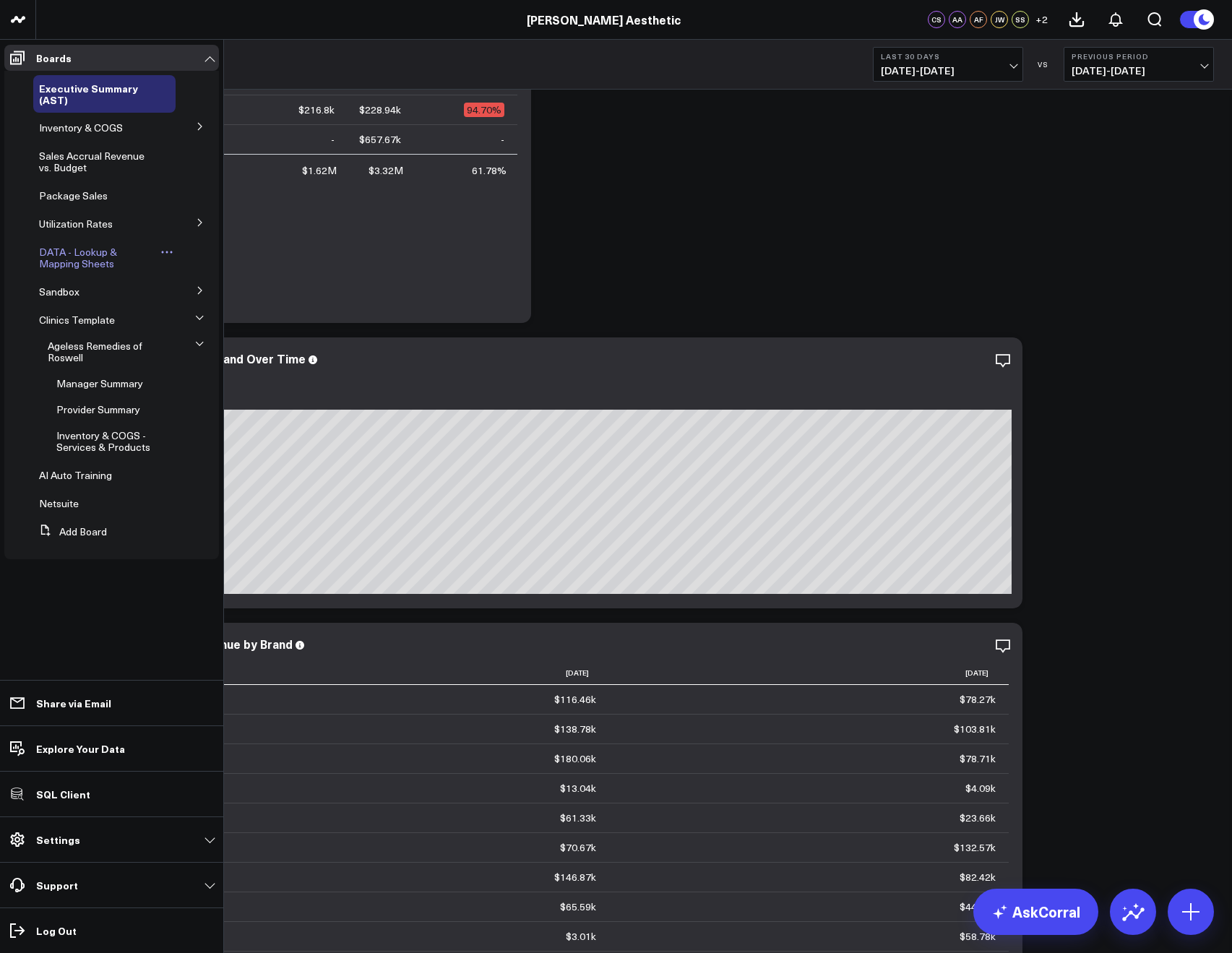
click at [117, 250] on span "DATA - Lookup & Mapping Sheets" at bounding box center [78, 258] width 78 height 26
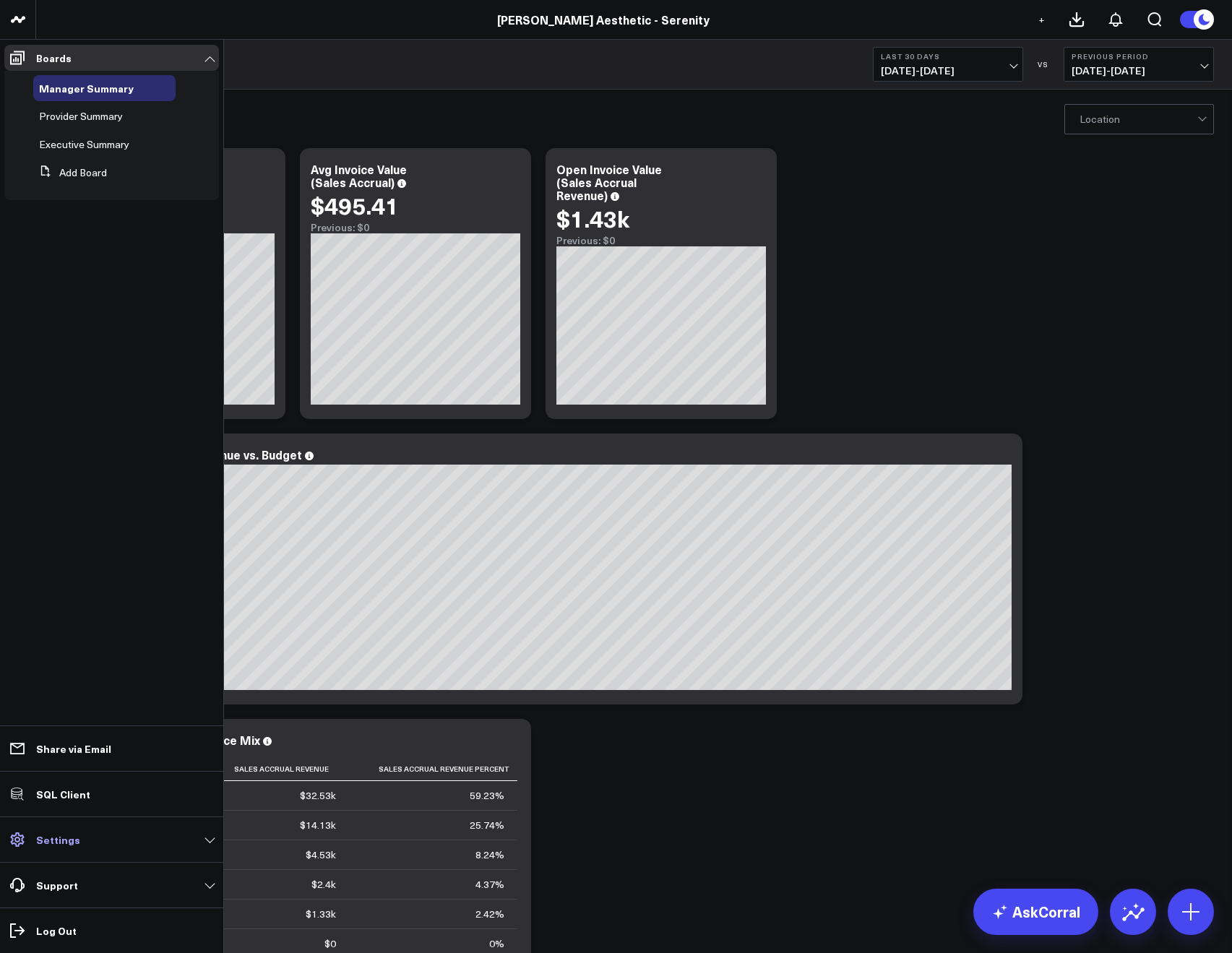
click at [61, 836] on p "Settings" at bounding box center [58, 839] width 44 height 12
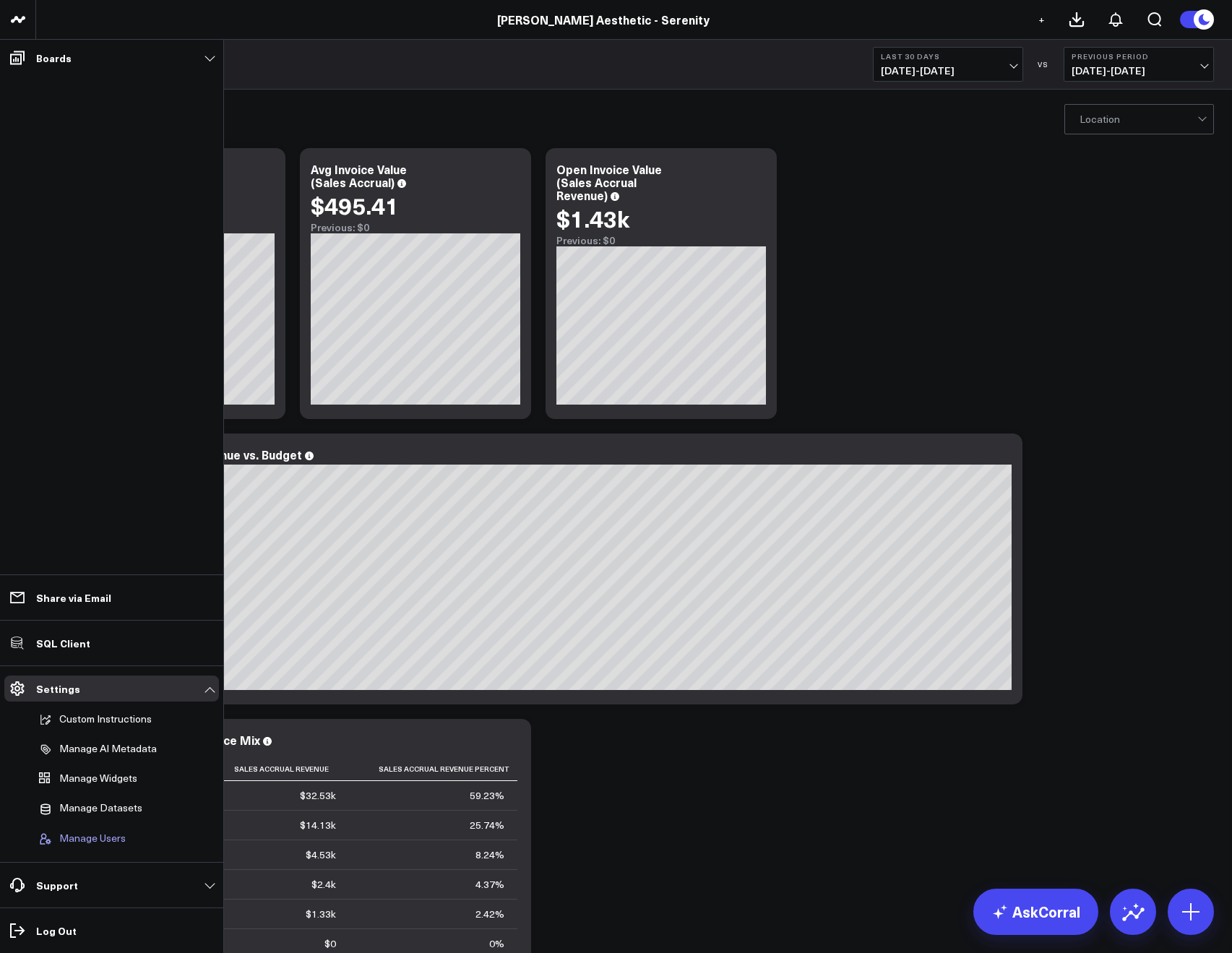
click at [76, 835] on span "Manage Users" at bounding box center [92, 839] width 66 height 13
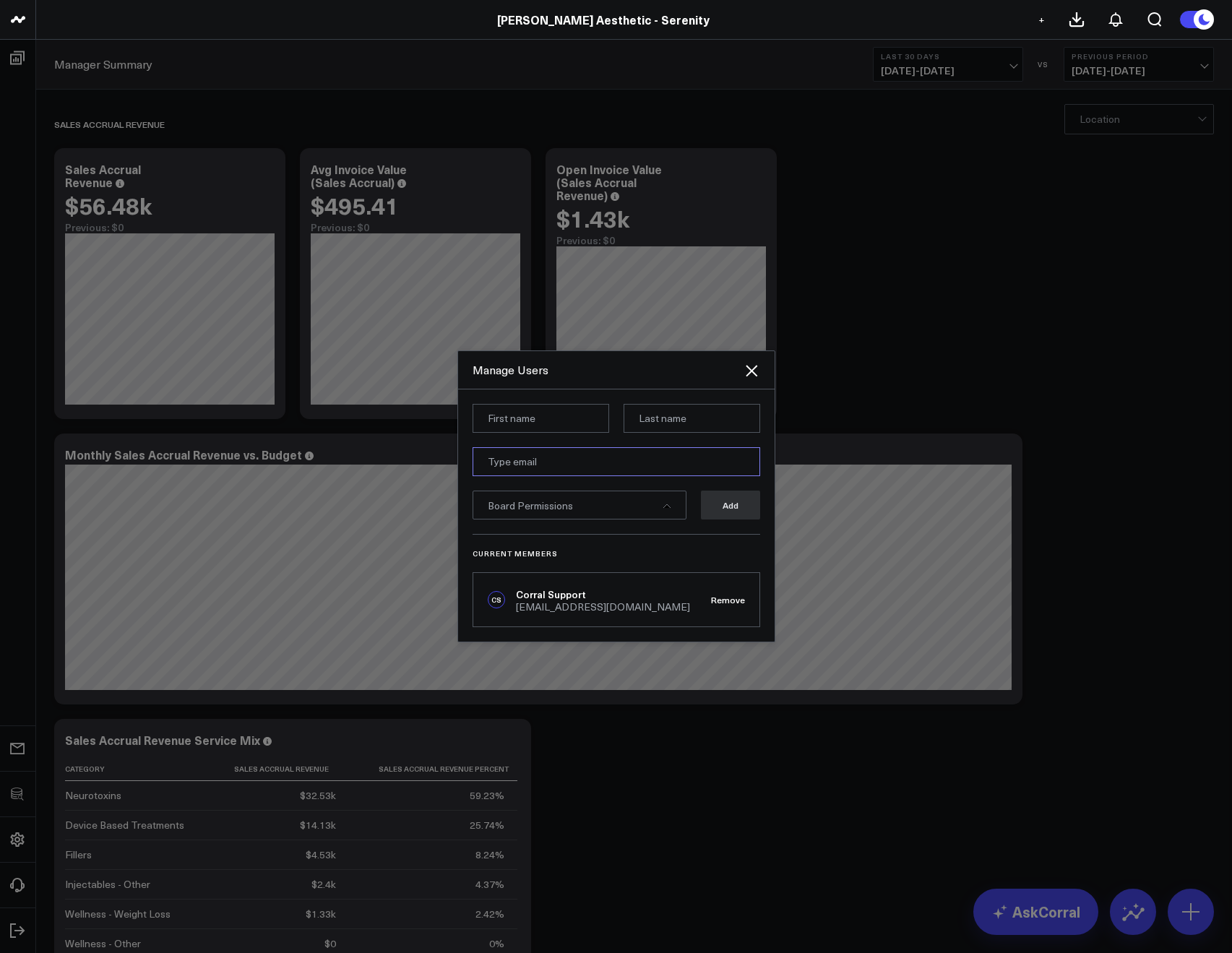
click at [498, 468] on input "email" at bounding box center [616, 462] width 288 height 29
paste input "[EMAIL_ADDRESS][DOMAIN_NAME]"
type input "[EMAIL_ADDRESS][DOMAIN_NAME]"
click at [484, 425] on input at bounding box center [541, 418] width 137 height 29
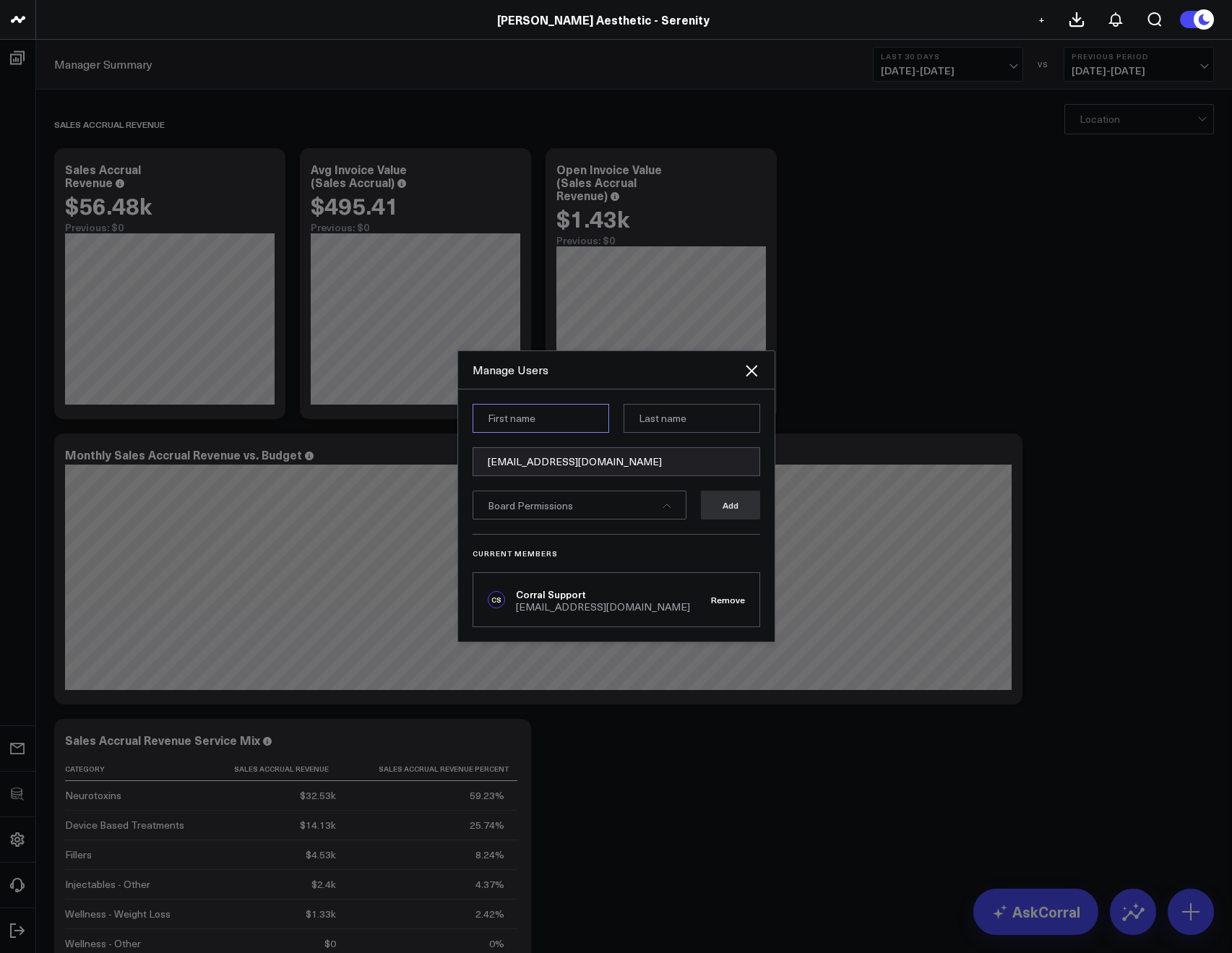
paste input "JP"
type input "JP"
click at [681, 418] on input at bounding box center [691, 418] width 137 height 29
paste input "Wartman"
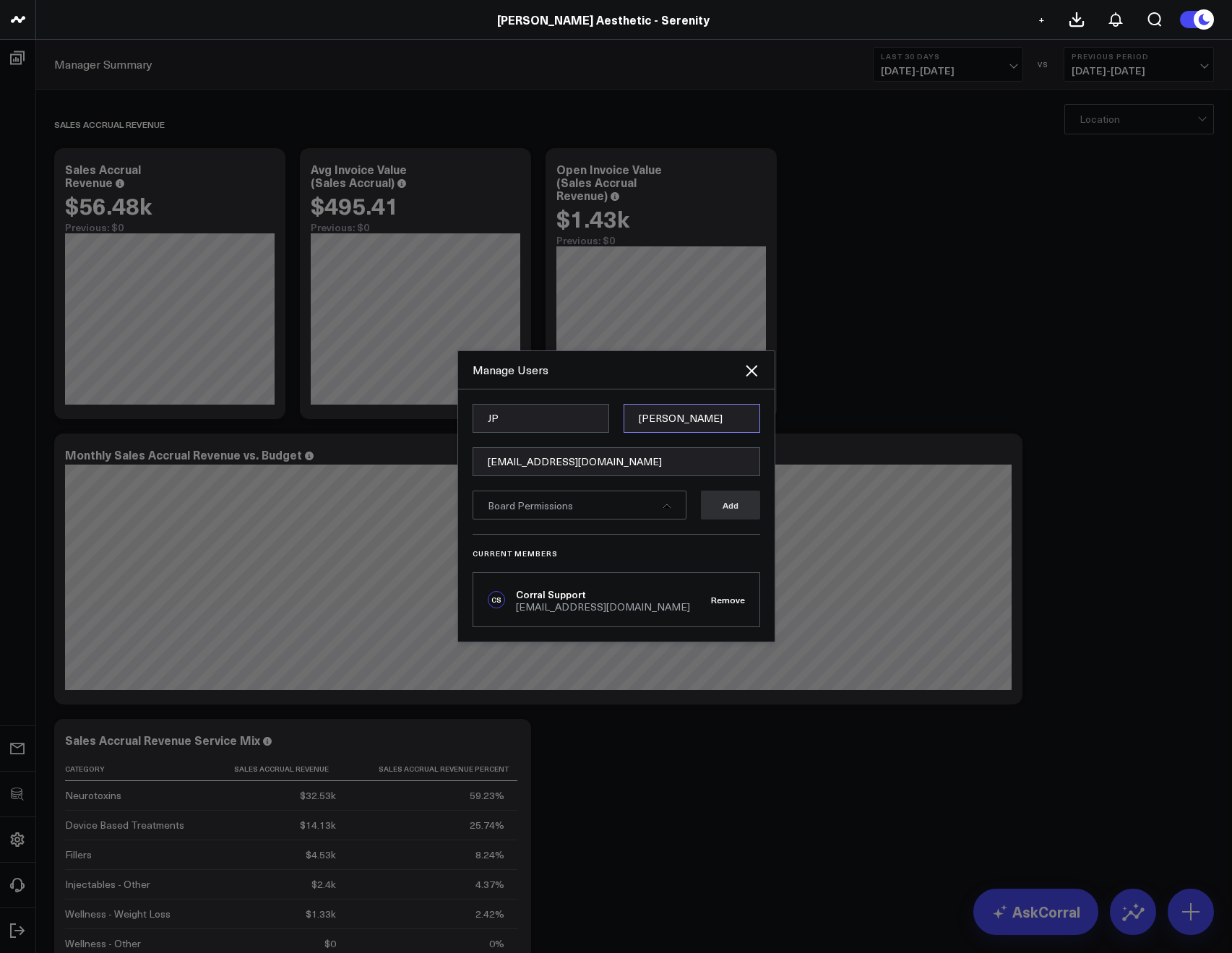
type input "Wartman"
click at [494, 516] on div "Board Permissions" at bounding box center [580, 505] width 214 height 29
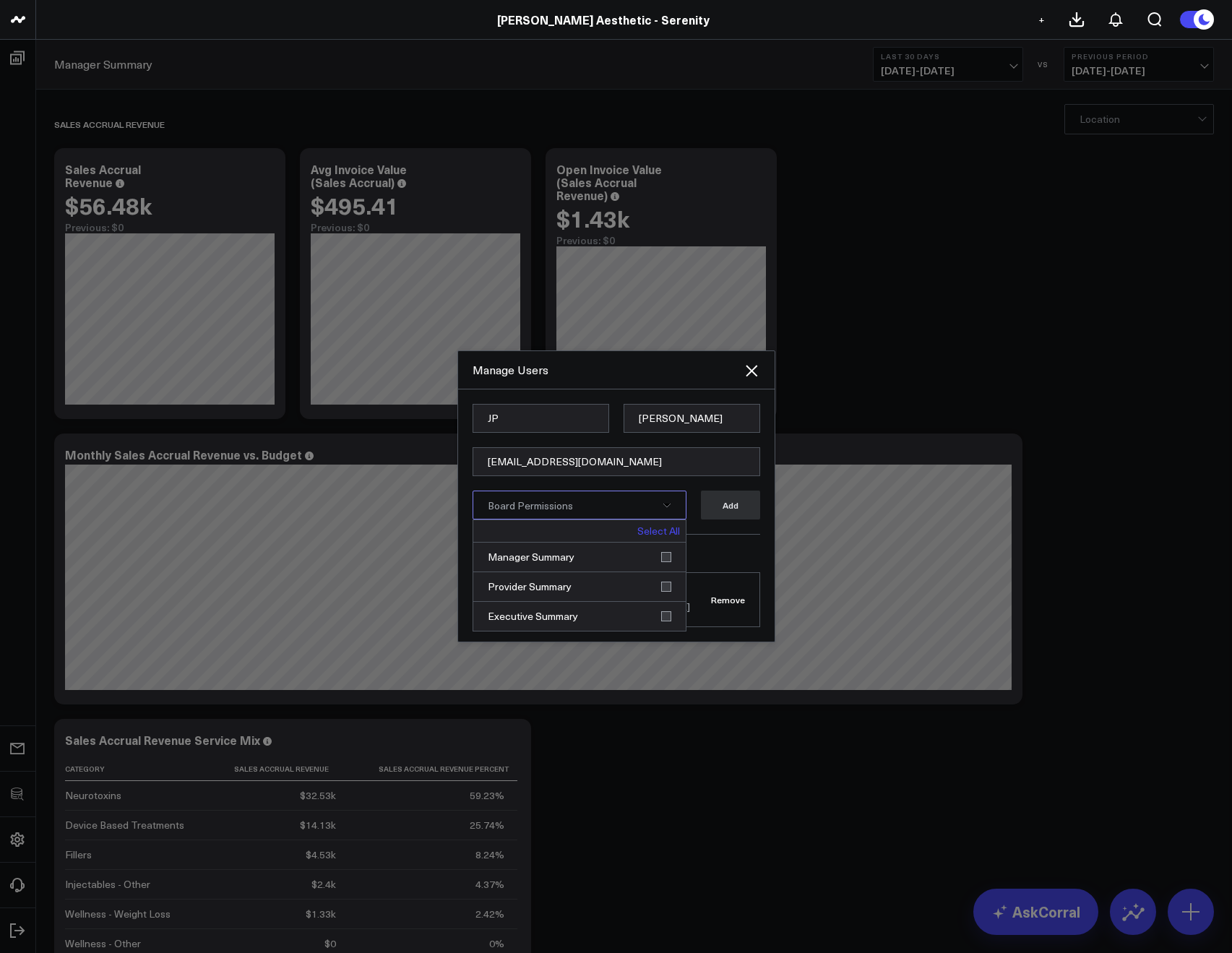
click at [643, 536] on link "Select All" at bounding box center [658, 531] width 42 height 10
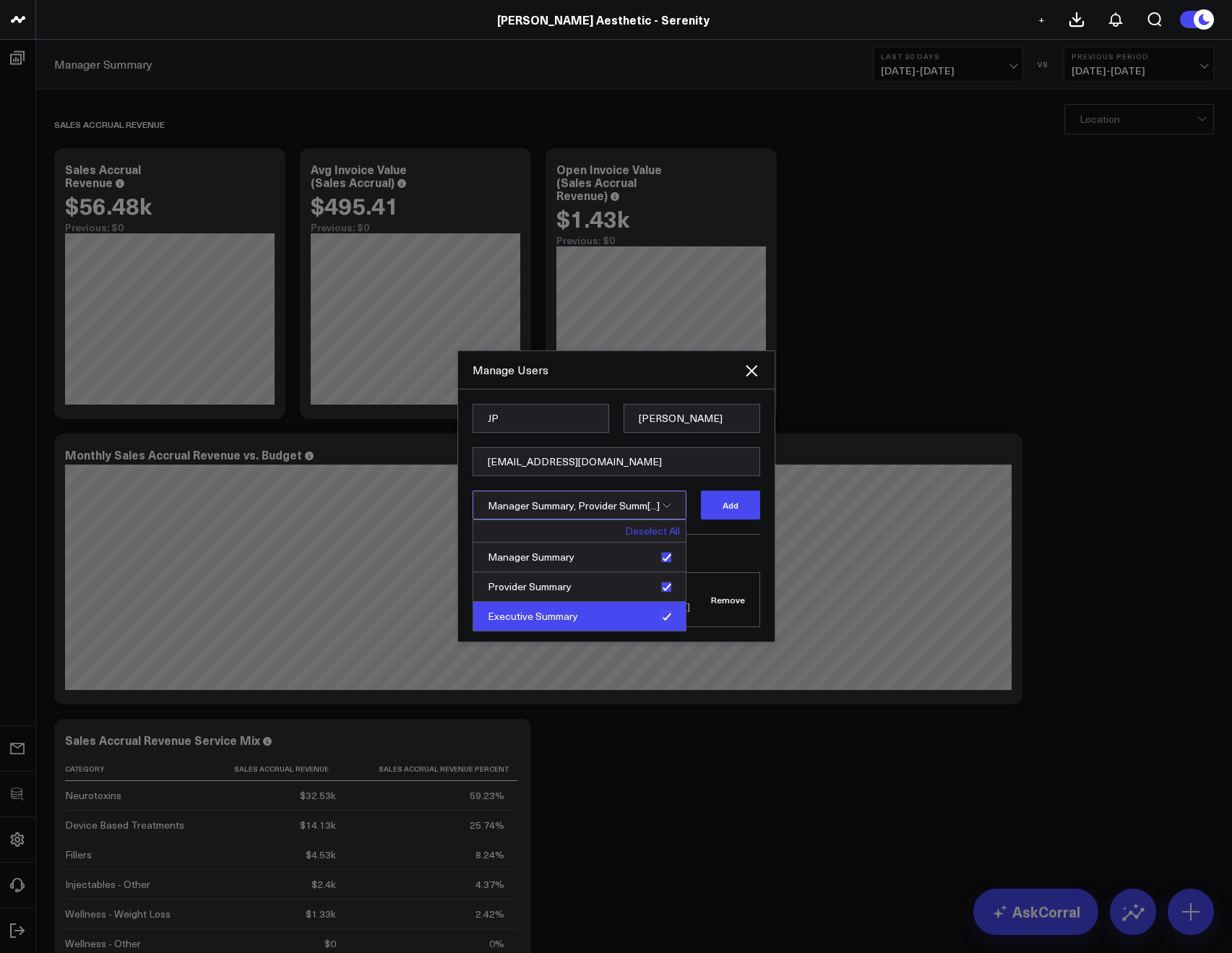
click at [666, 612] on div "Executive Summary" at bounding box center [580, 616] width 212 height 29
click at [707, 546] on div "Current Members CS Corral Support support@corraldata.com Remove" at bounding box center [616, 580] width 288 height 93
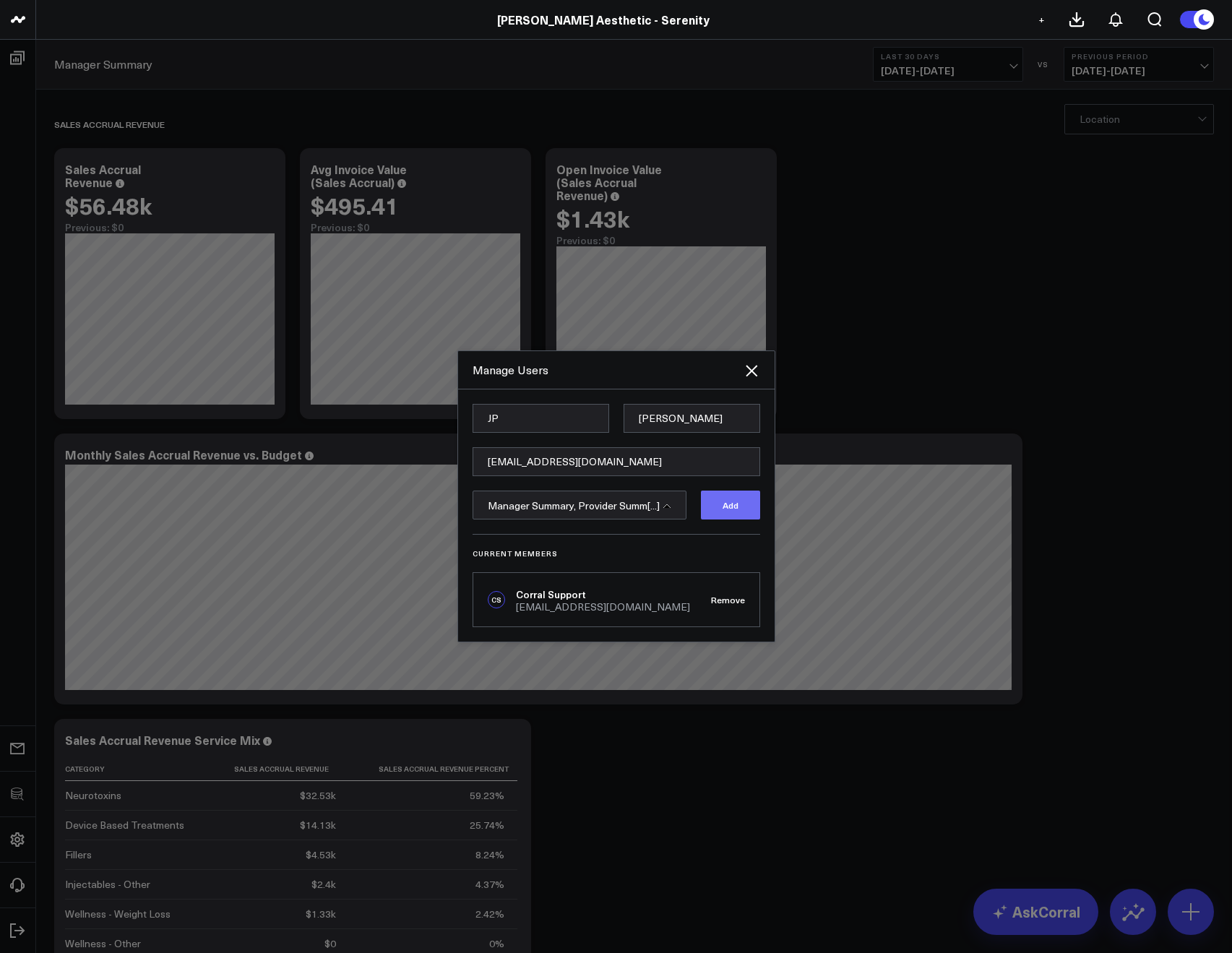
click at [720, 516] on button "Add" at bounding box center [730, 505] width 59 height 29
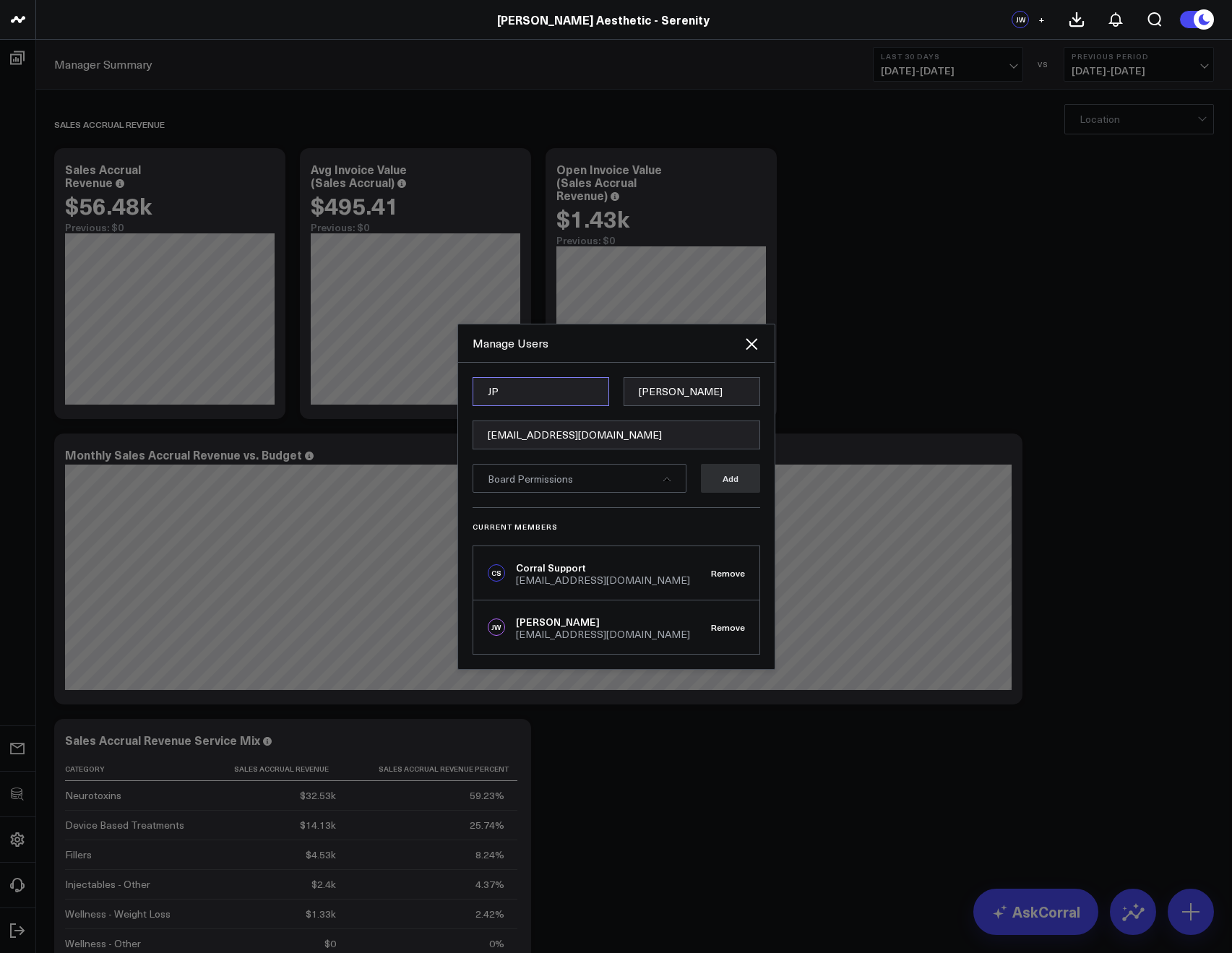
click at [531, 385] on input "JP" at bounding box center [541, 391] width 137 height 29
paste input "Allie"
type input "Allie"
click at [656, 403] on input "Wartman" at bounding box center [691, 391] width 137 height 29
paste input "Fleischer"
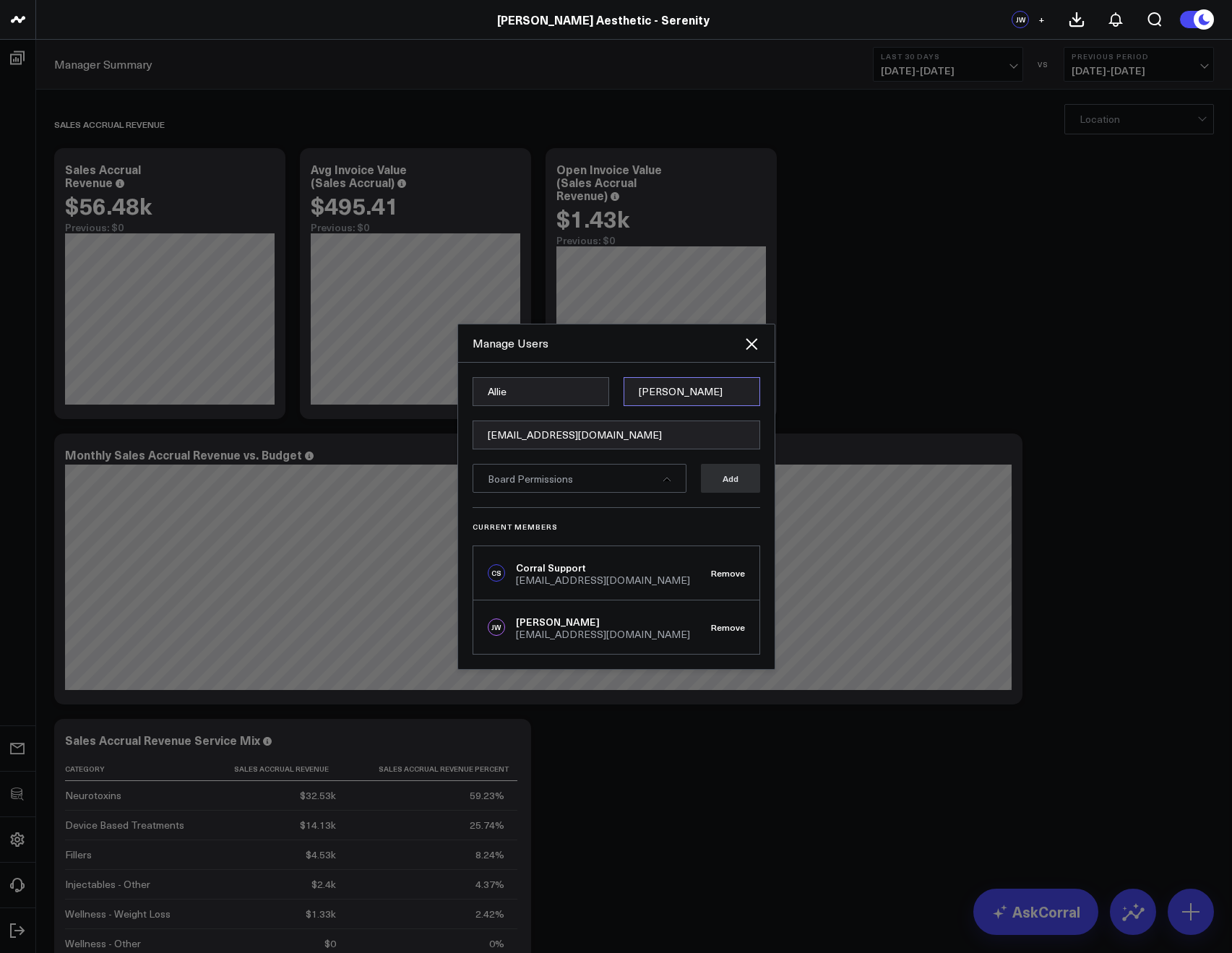
type input "Fleischer"
click at [483, 428] on input "jp@annieaesthetic.com" at bounding box center [616, 434] width 288 height 29
paste input "allie@annieaesthetic.com"
type input "allie@annieaesthetic.com"
click at [672, 523] on h3 "Current Members" at bounding box center [616, 526] width 288 height 8
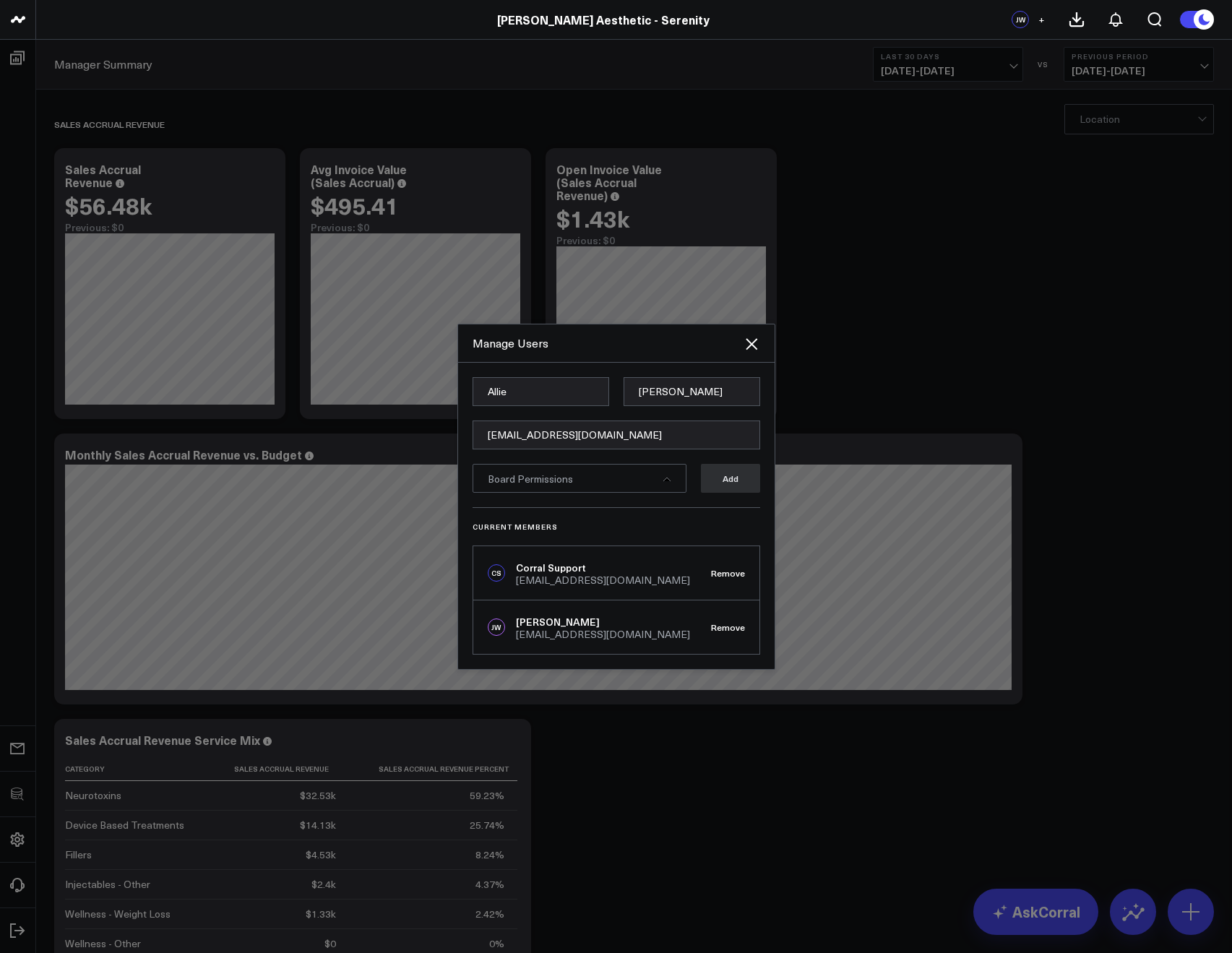
click at [618, 476] on div "Board Permissions" at bounding box center [580, 478] width 214 height 29
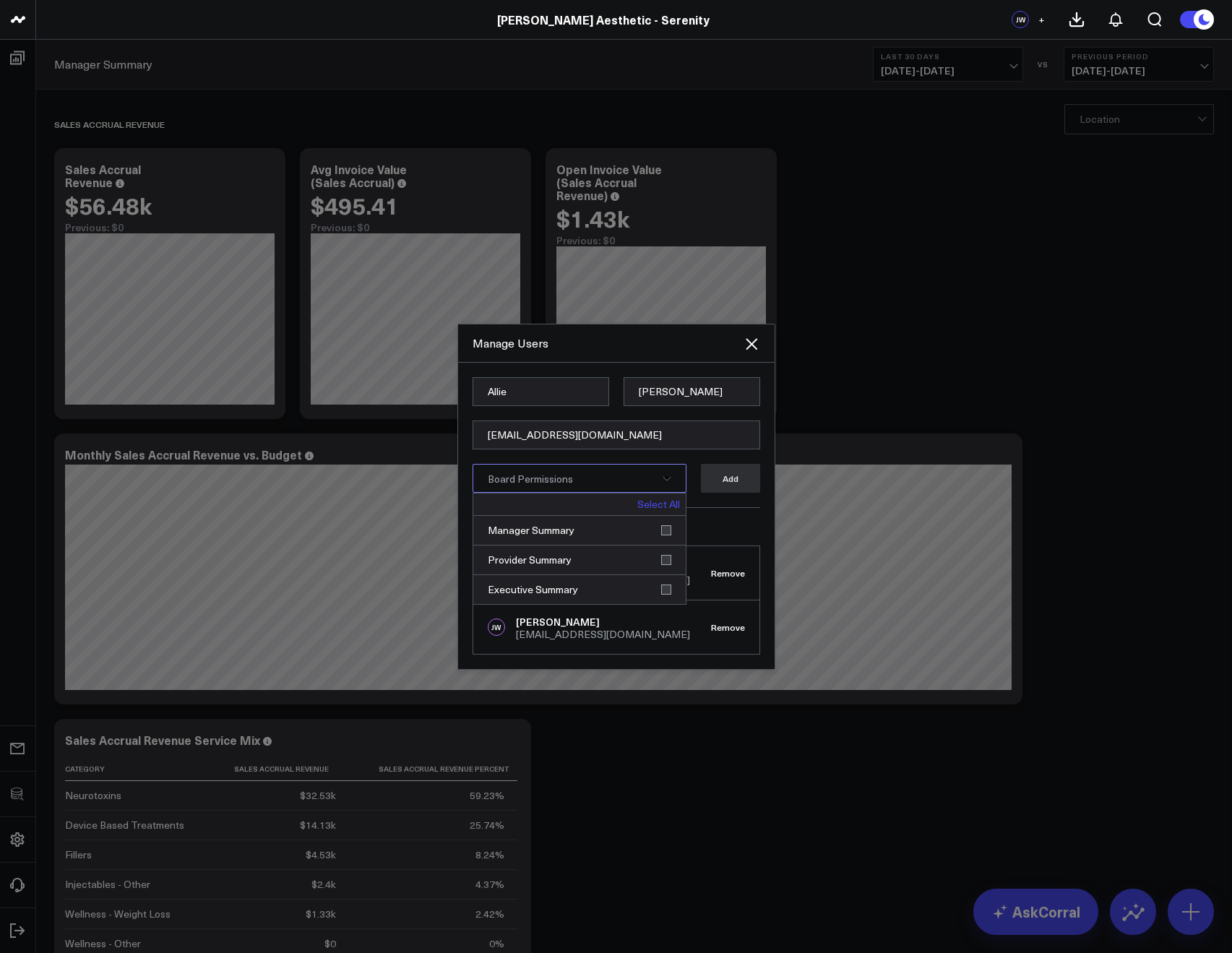
click at [656, 504] on link "Select All" at bounding box center [658, 504] width 42 height 10
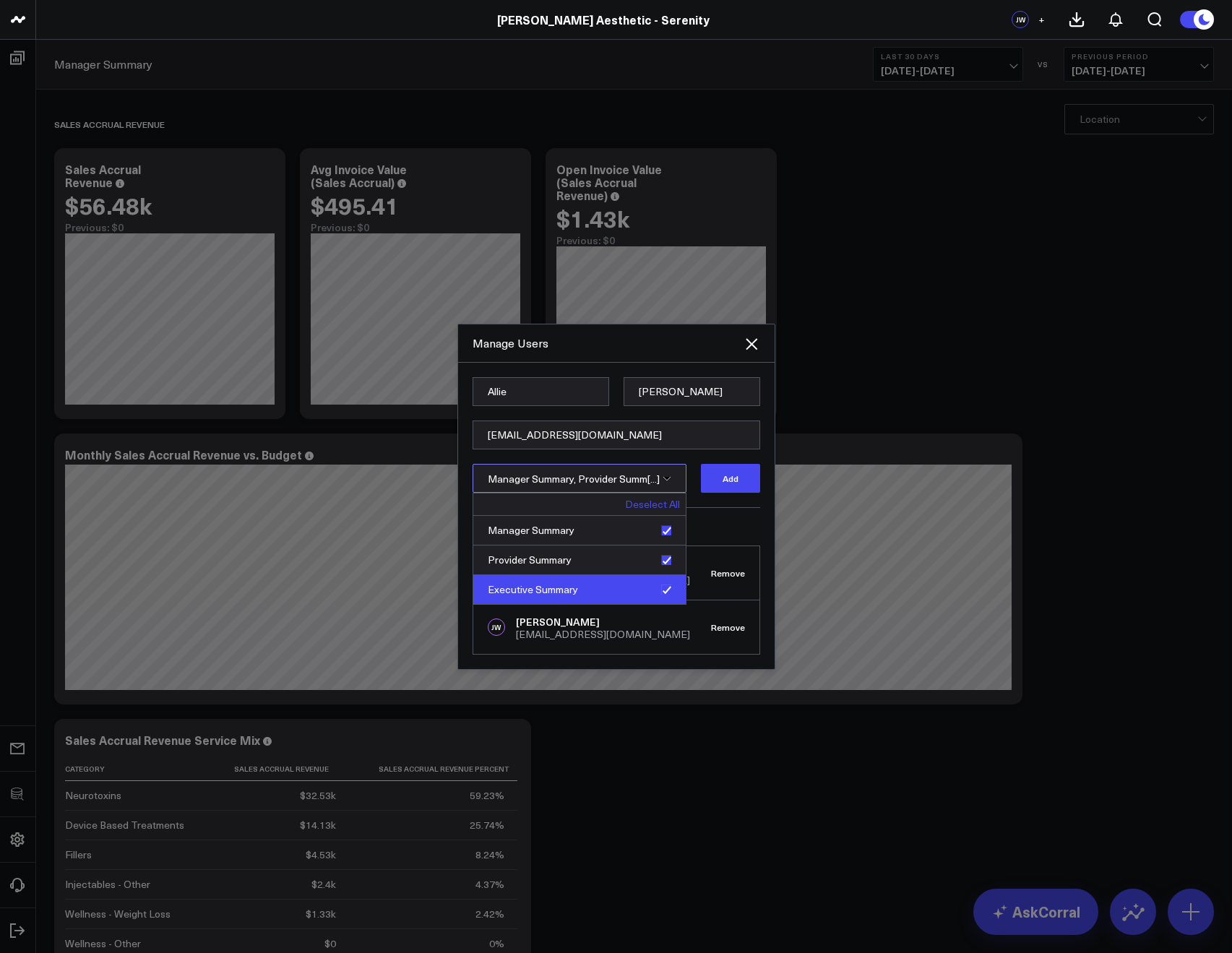
click at [670, 586] on div "Executive Summary" at bounding box center [580, 589] width 212 height 29
click at [730, 491] on button "Add" at bounding box center [730, 478] width 59 height 29
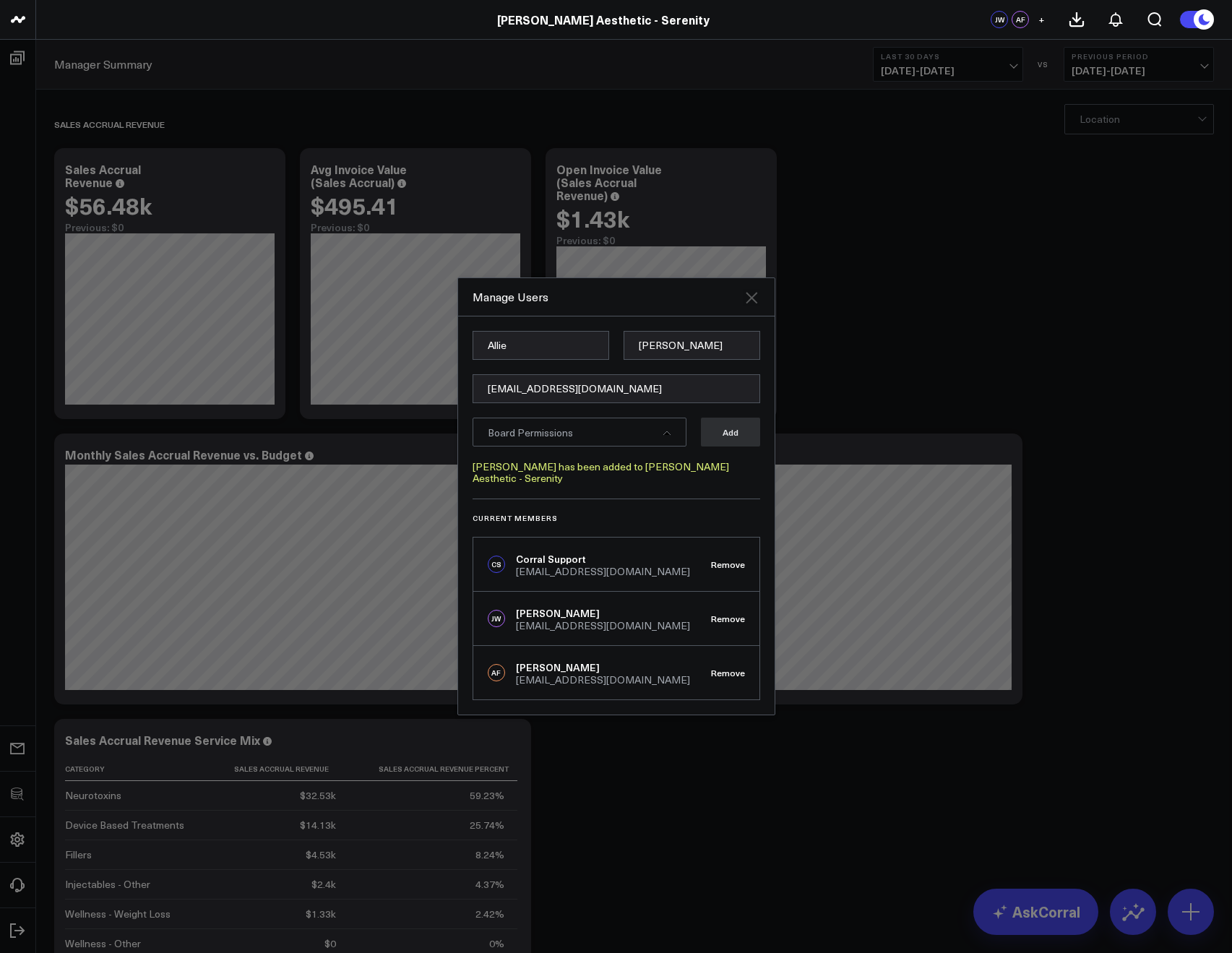
drag, startPoint x: 749, startPoint y: 291, endPoint x: 749, endPoint y: 299, distance: 8.0
click at [749, 295] on div "Manage Users Allie Fleischer allie@annieaesthetic.com Board Permissions Add All…" at bounding box center [617, 496] width 318 height 438
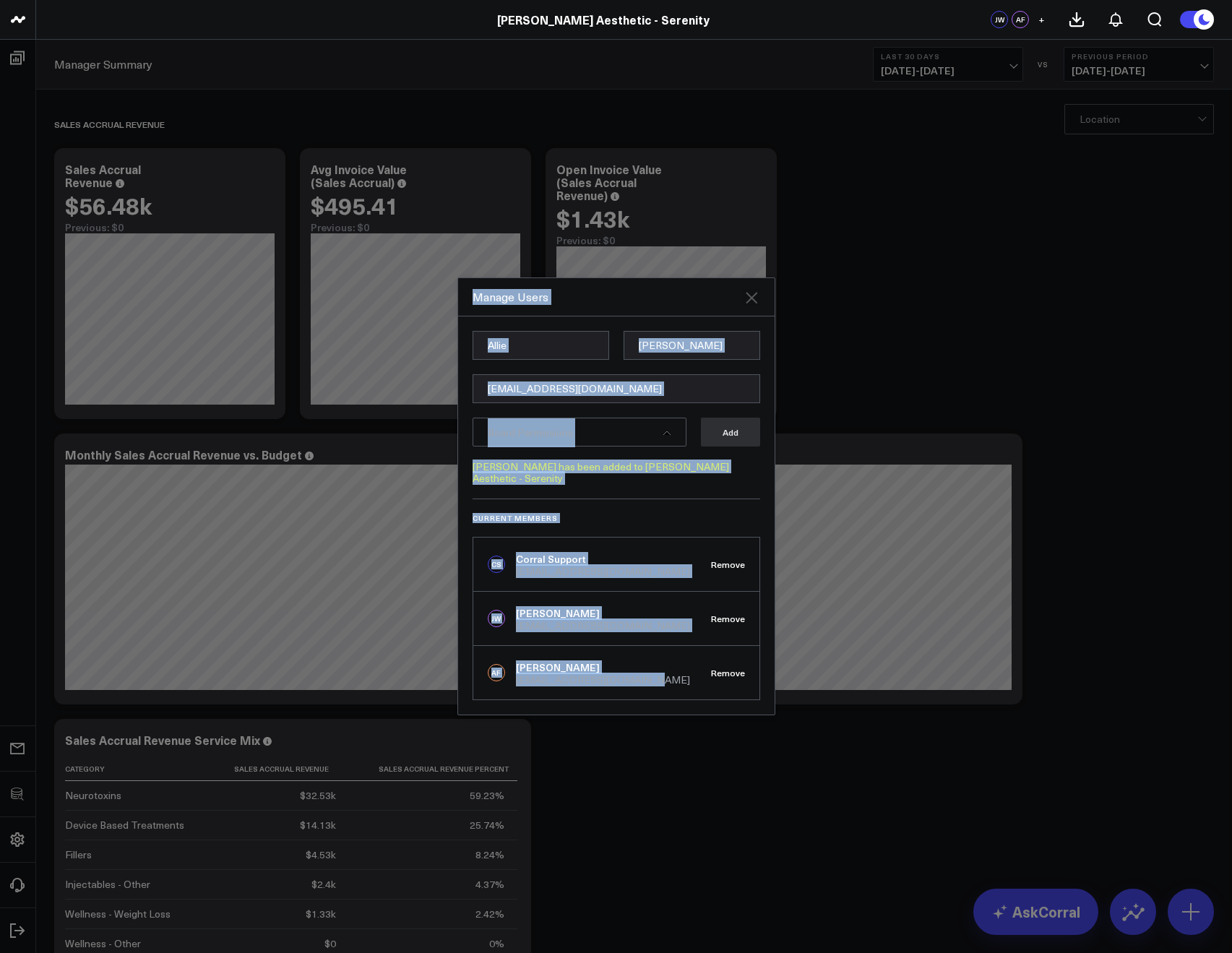
click at [749, 301] on icon at bounding box center [752, 298] width 12 height 12
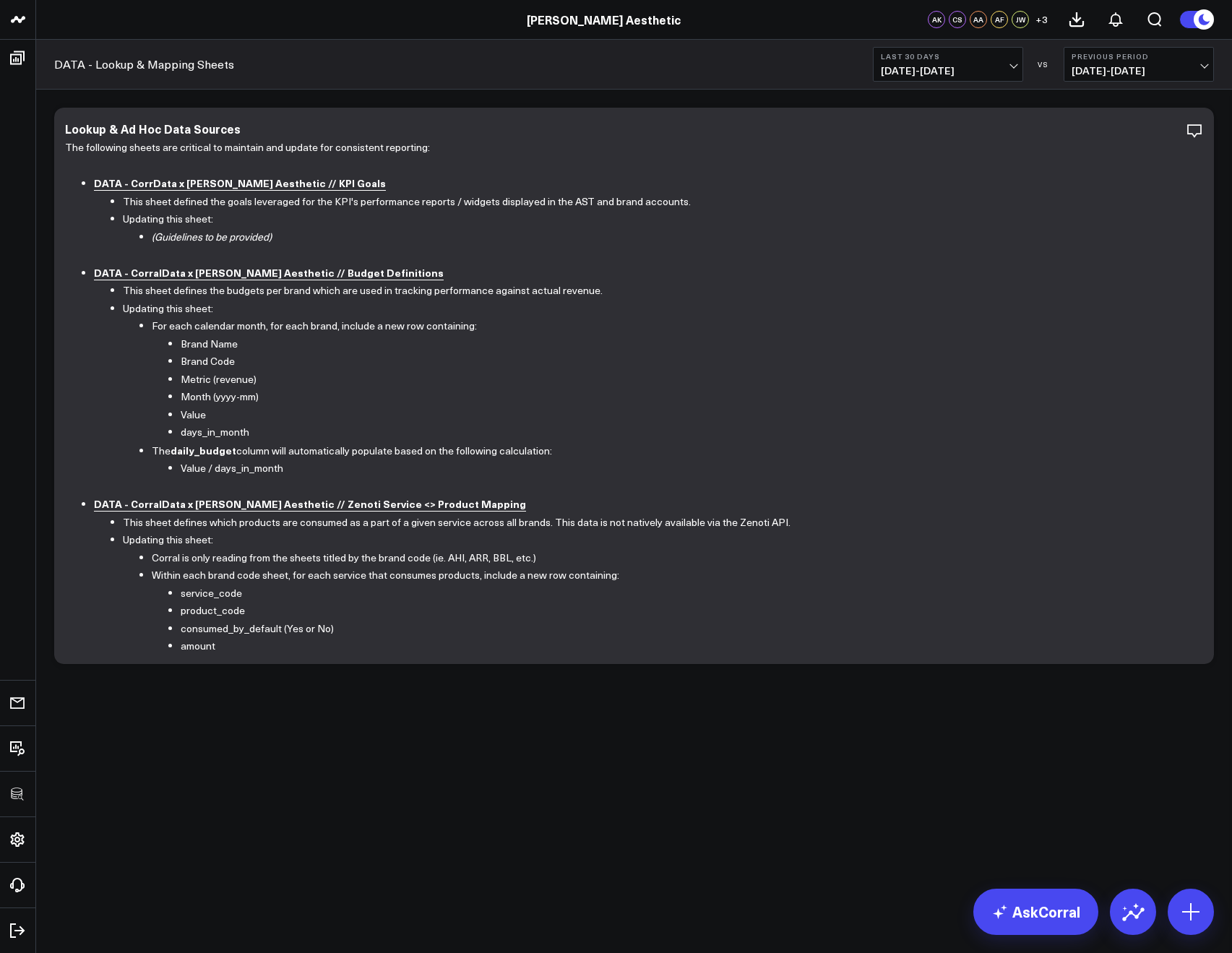
click at [597, 17] on link "[PERSON_NAME] Aesthetic" at bounding box center [604, 19] width 154 height 16
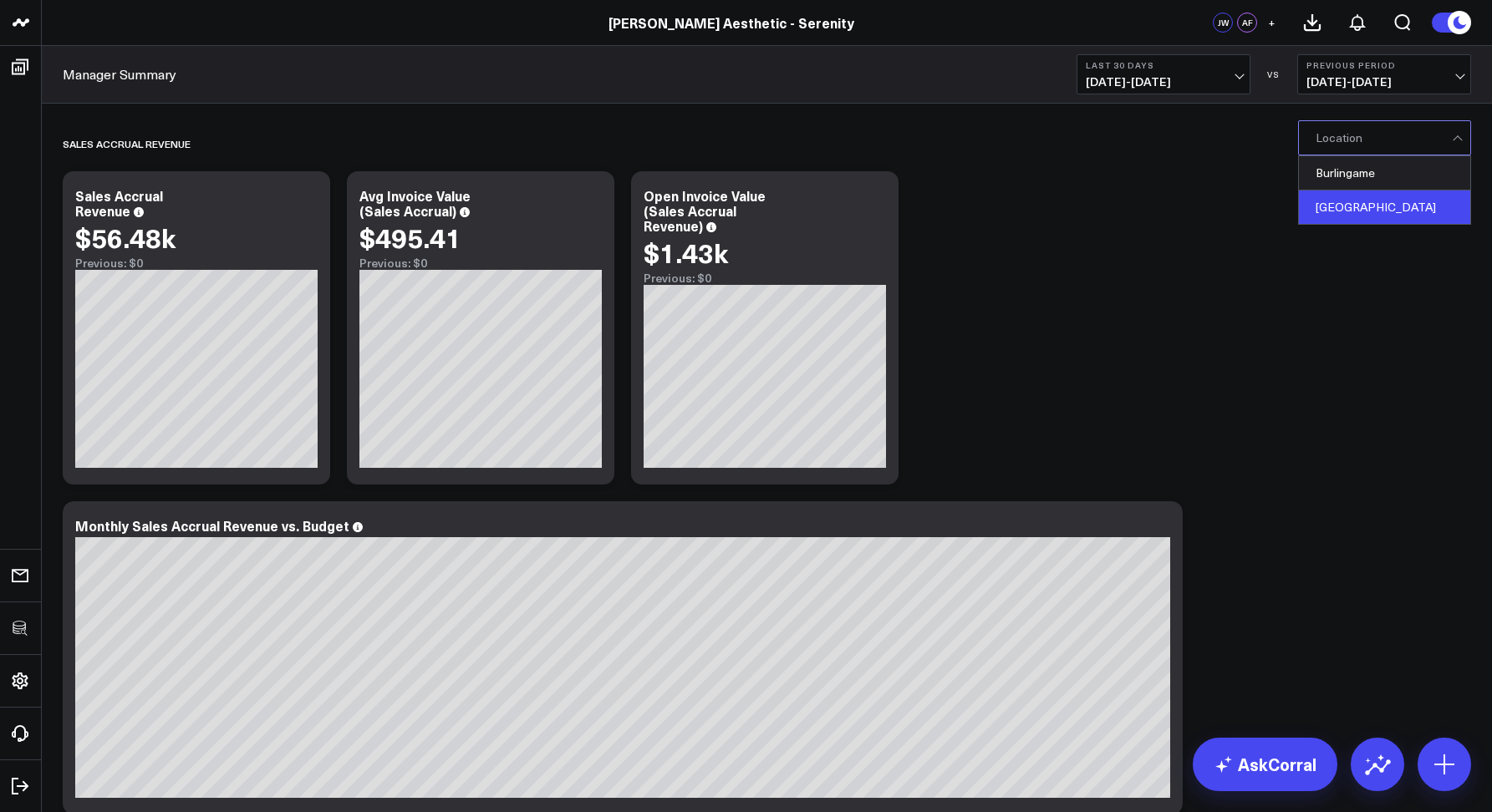
click at [1354, 201] on div "[GEOGRAPHIC_DATA]" at bounding box center [1385, 207] width 172 height 34
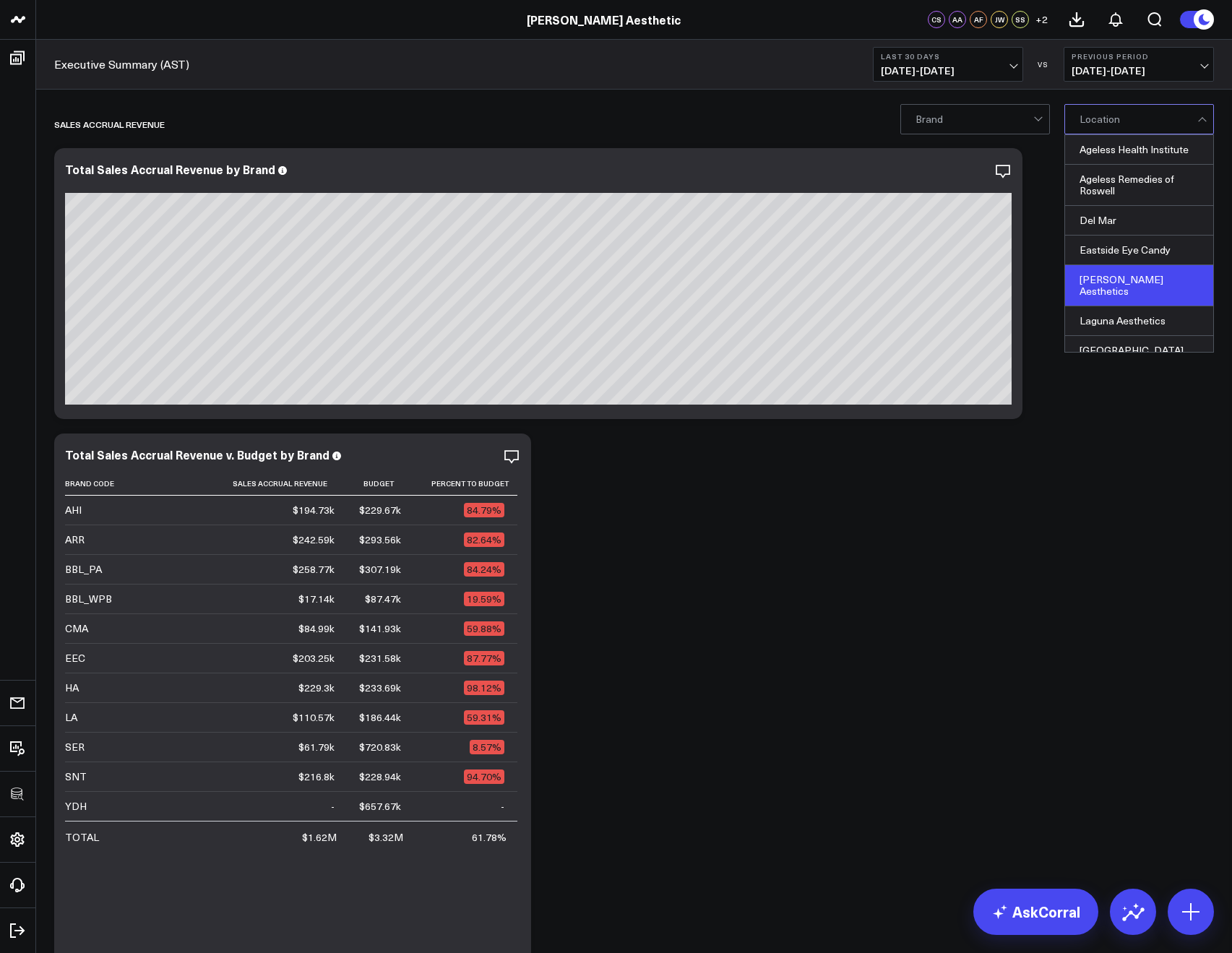
scroll to position [90, 0]
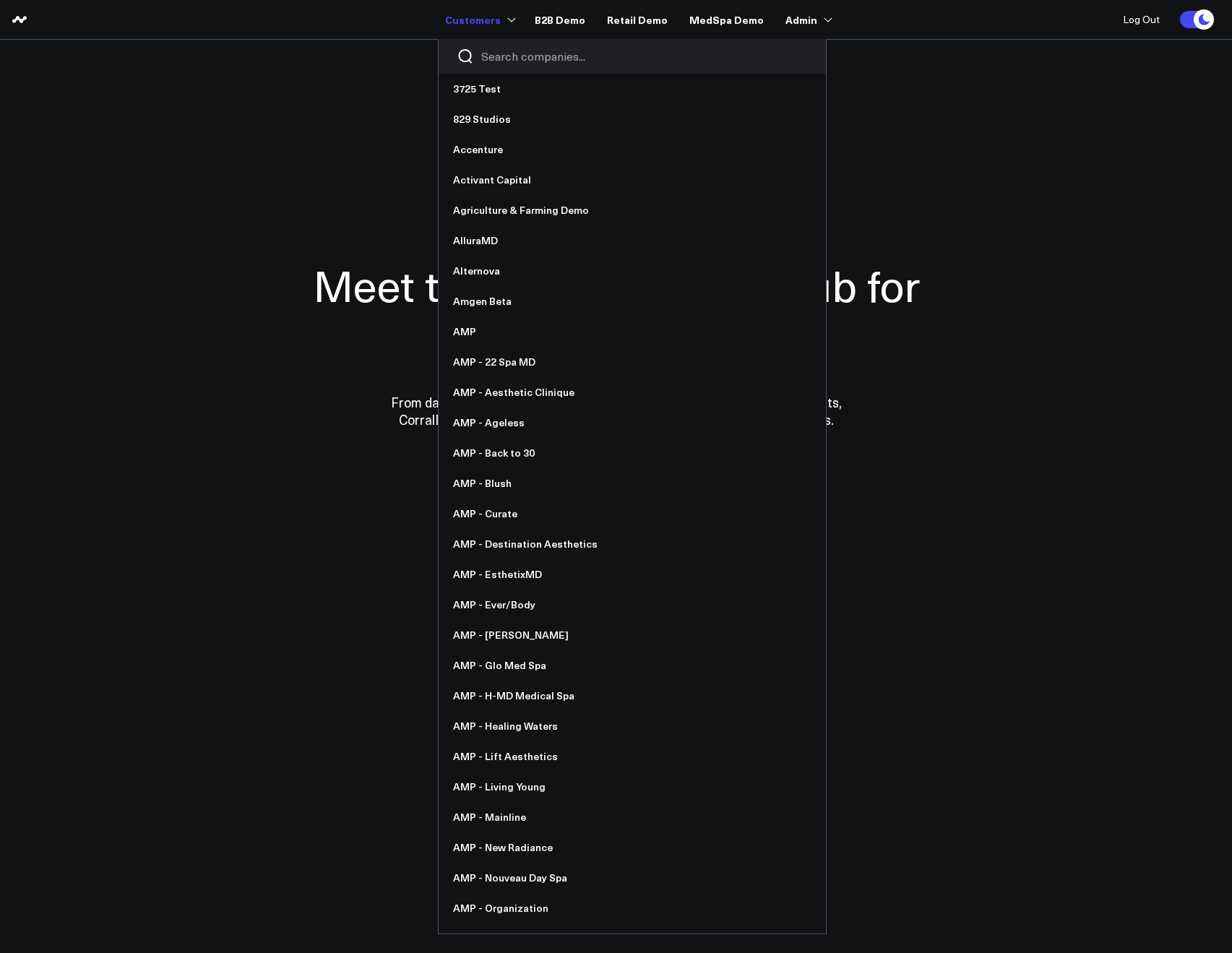
click at [487, 54] on input "Search companies input" at bounding box center [645, 56] width 327 height 16
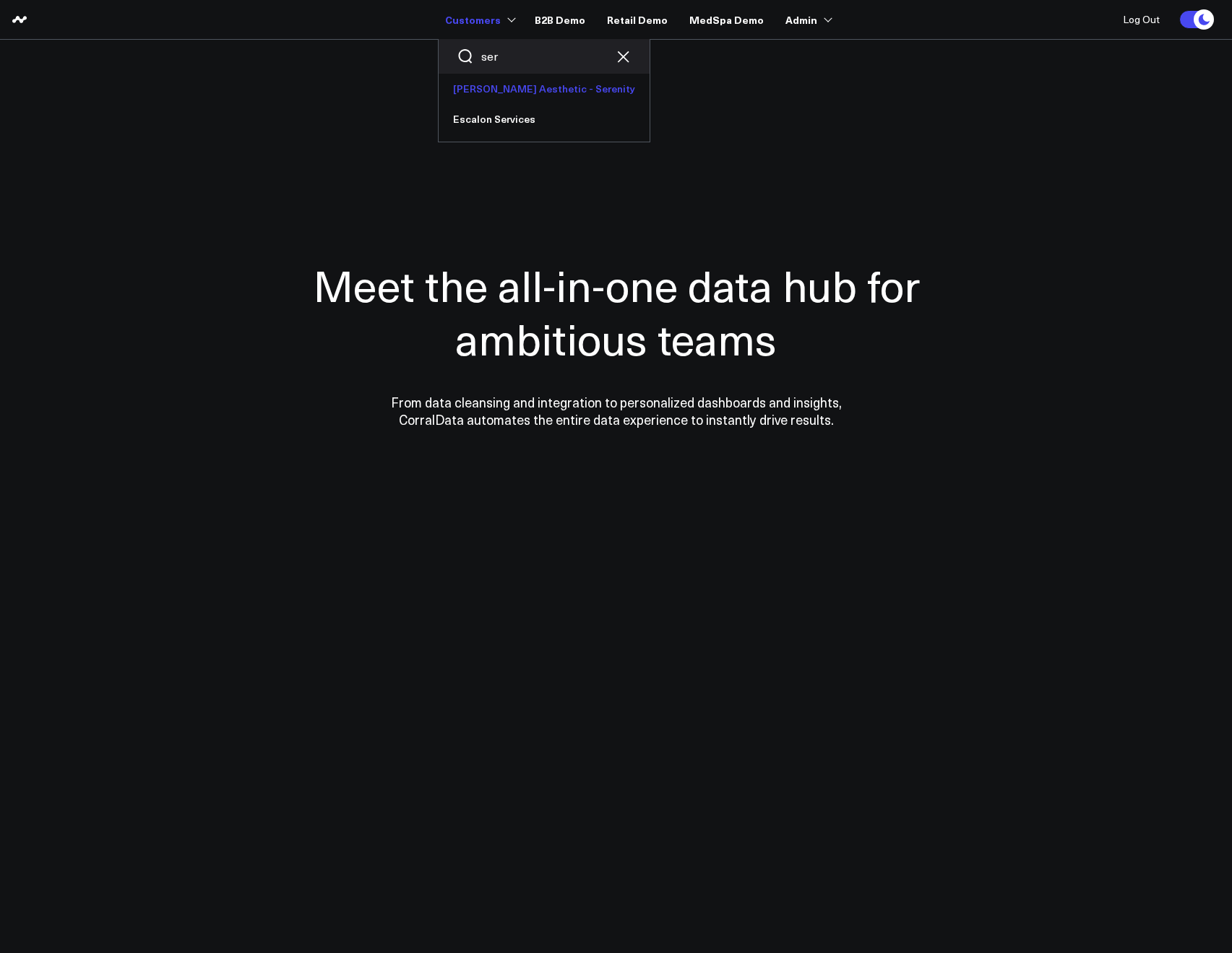
type input "ser"
click at [493, 93] on link "[PERSON_NAME] Aesthetic - Serenity" at bounding box center [544, 89] width 211 height 31
